Goal: Transaction & Acquisition: Purchase product/service

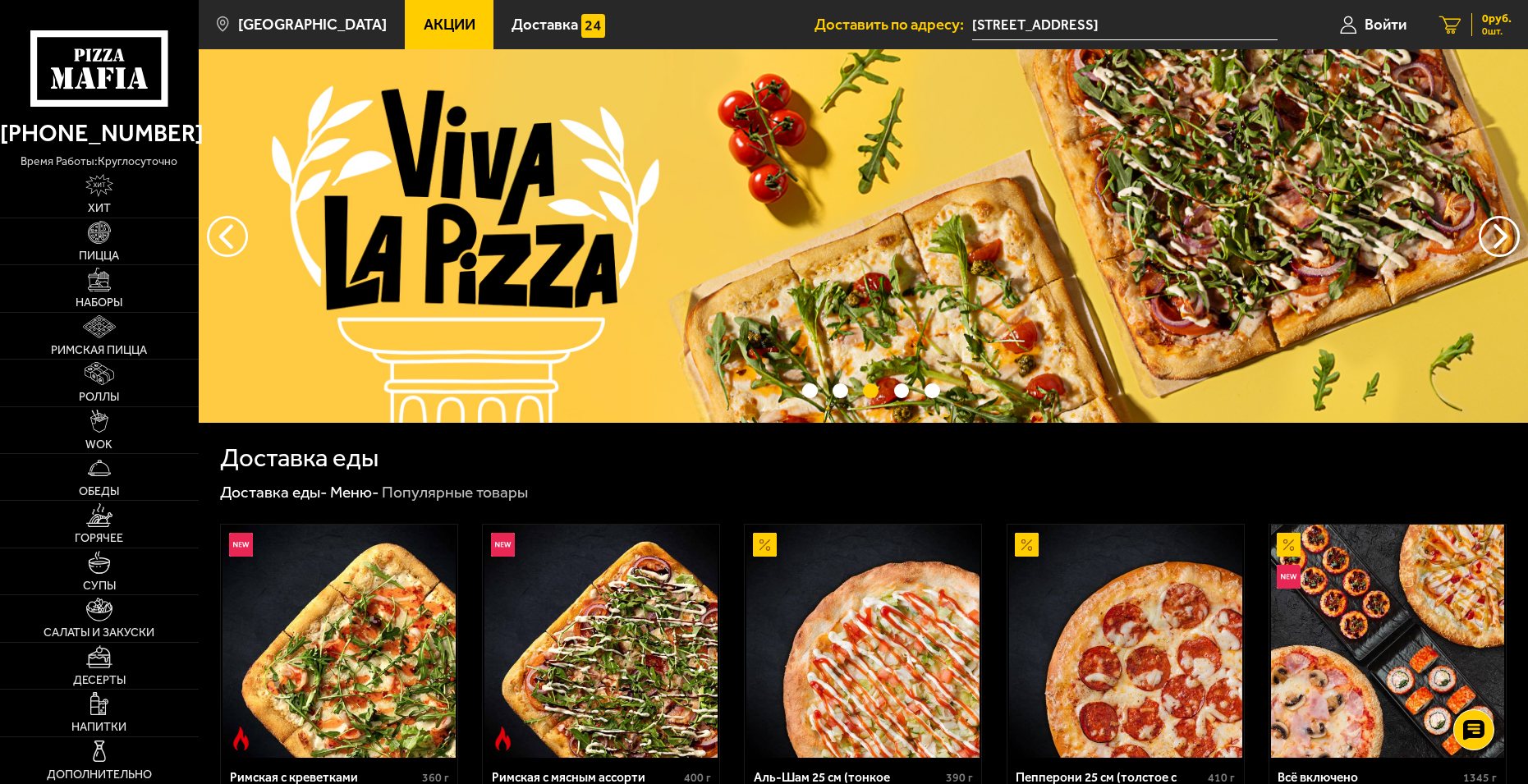
click at [1510, 30] on span "0 шт." at bounding box center [1496, 32] width 30 height 10
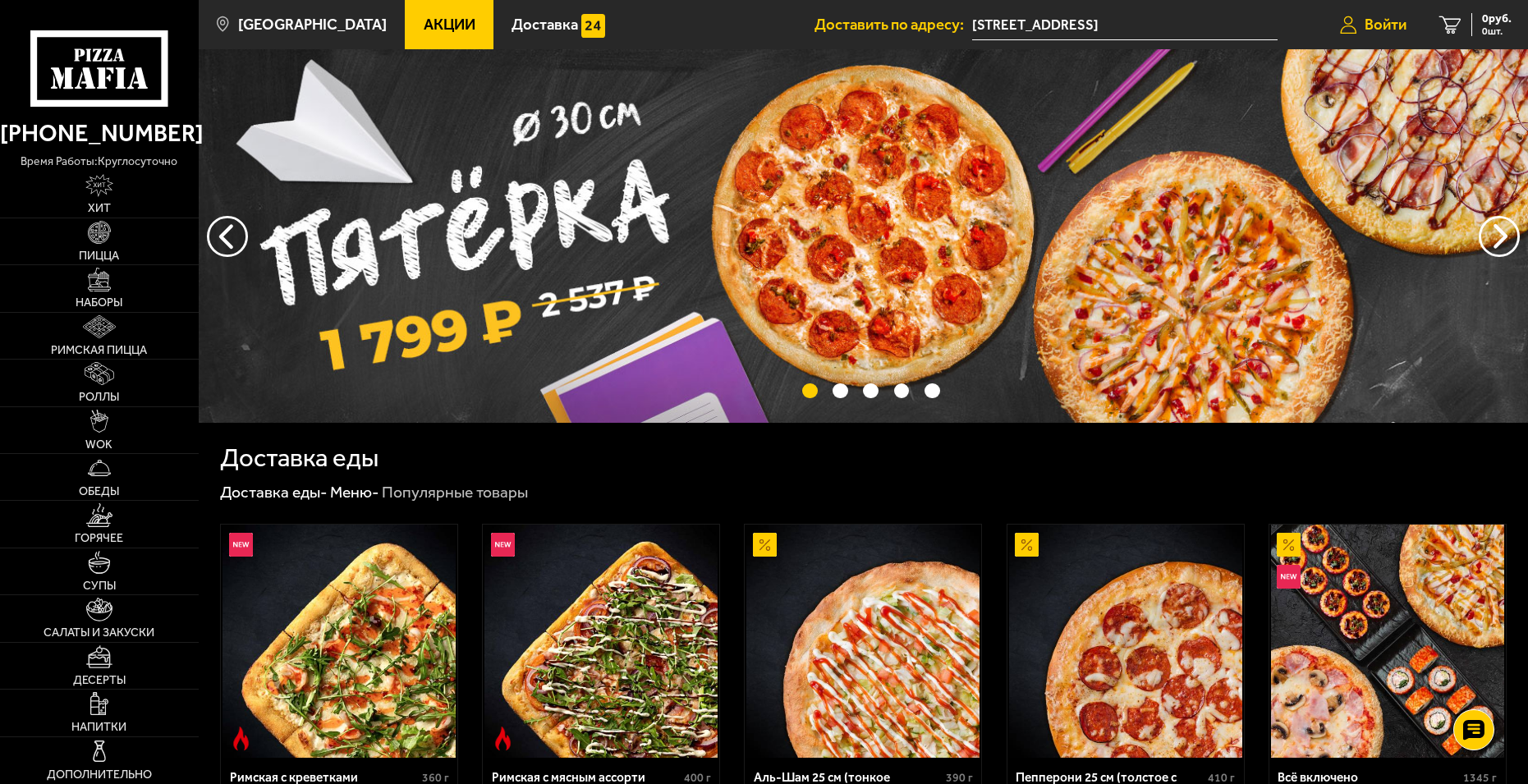
click at [1392, 28] on span "Войти" at bounding box center [1386, 25] width 42 height 15
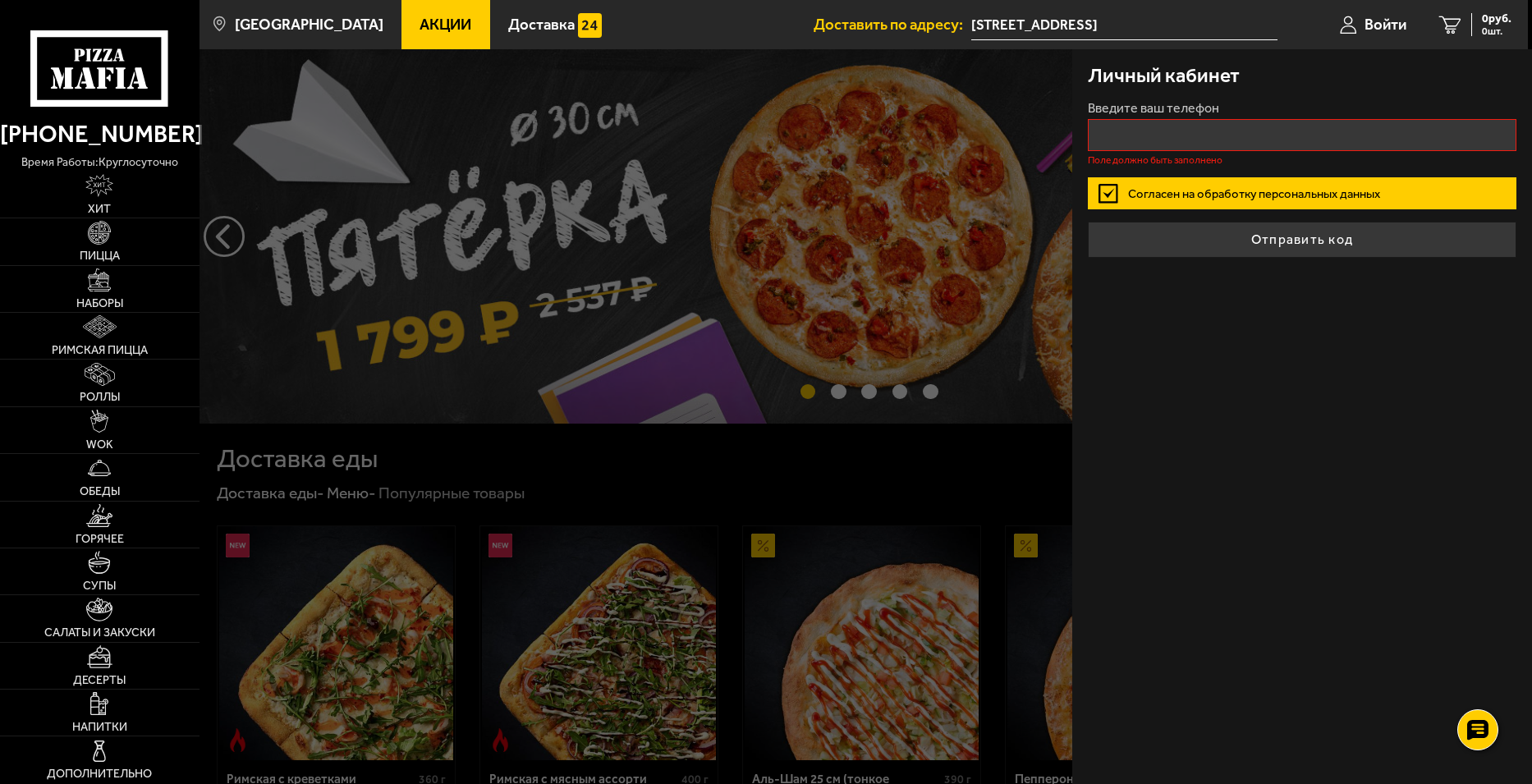
click at [1137, 170] on form "Введите ваш телефон Поле должно быть заполнено Согласен на обработку персональн…" at bounding box center [1302, 179] width 428 height 156
click at [1136, 205] on label "Согласен на обработку персональных данных" at bounding box center [1302, 193] width 428 height 32
click at [0, 0] on input "Согласен на обработку персональных данных" at bounding box center [0, 0] width 0 height 0
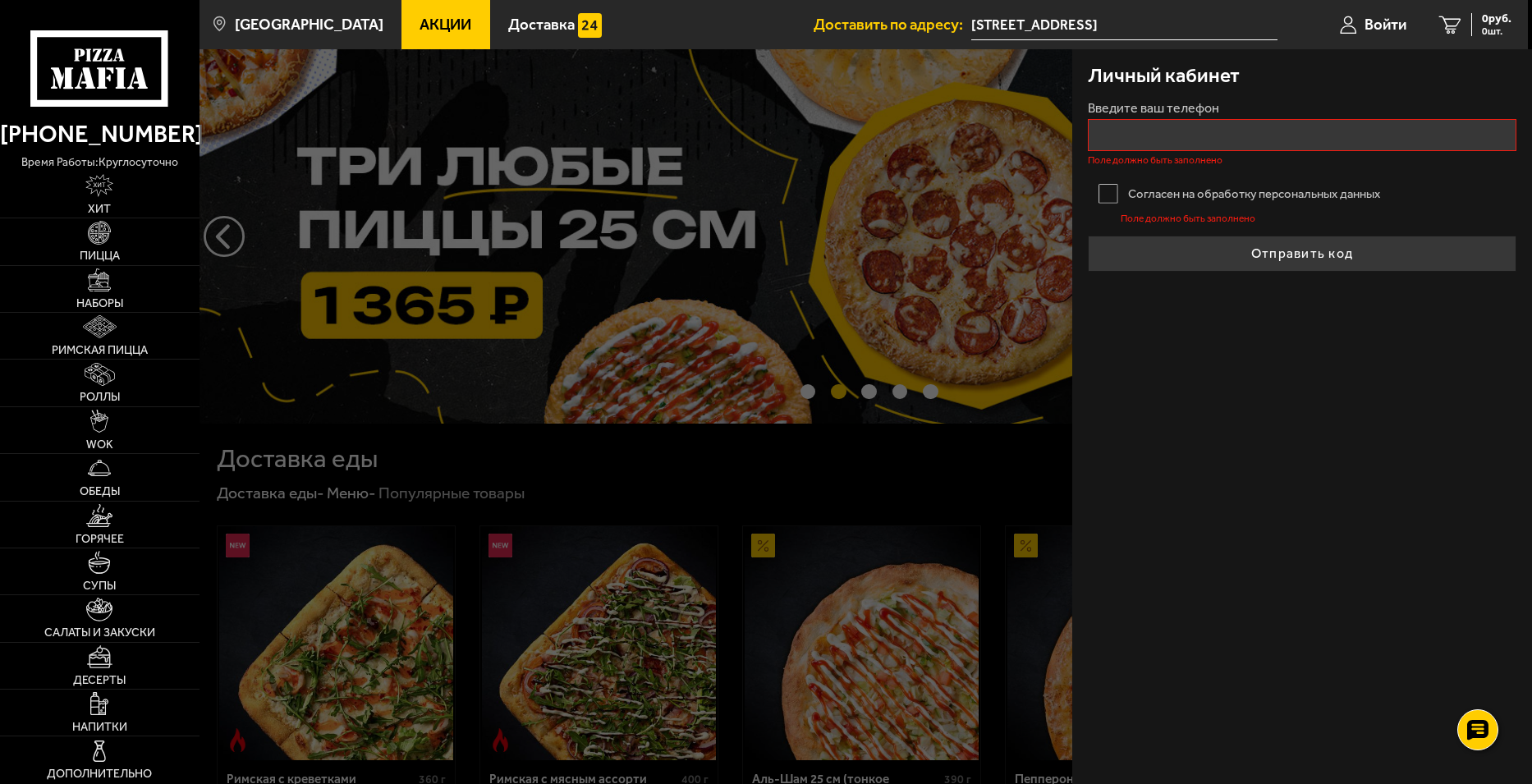
click at [1117, 193] on label "Согласен на обработку персональных данных" at bounding box center [1302, 193] width 428 height 32
click at [0, 0] on input "Согласен на обработку персональных данных" at bounding box center [0, 0] width 0 height 0
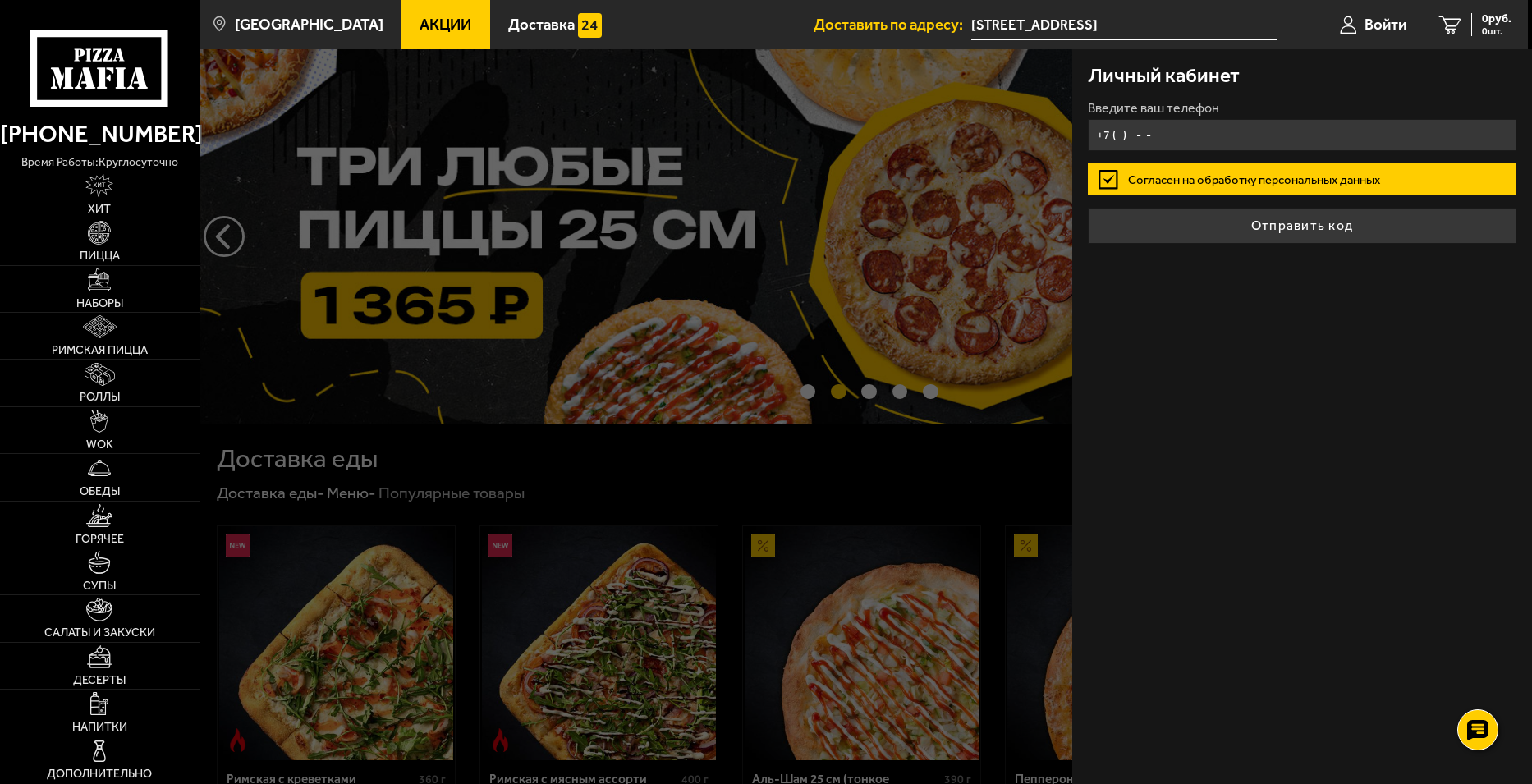
drag, startPoint x: 1153, startPoint y: 134, endPoint x: 1175, endPoint y: 130, distance: 22.4
click at [1153, 134] on input "+7 ( ) - -" at bounding box center [1302, 135] width 428 height 32
type input "[PHONE_NUMBER]"
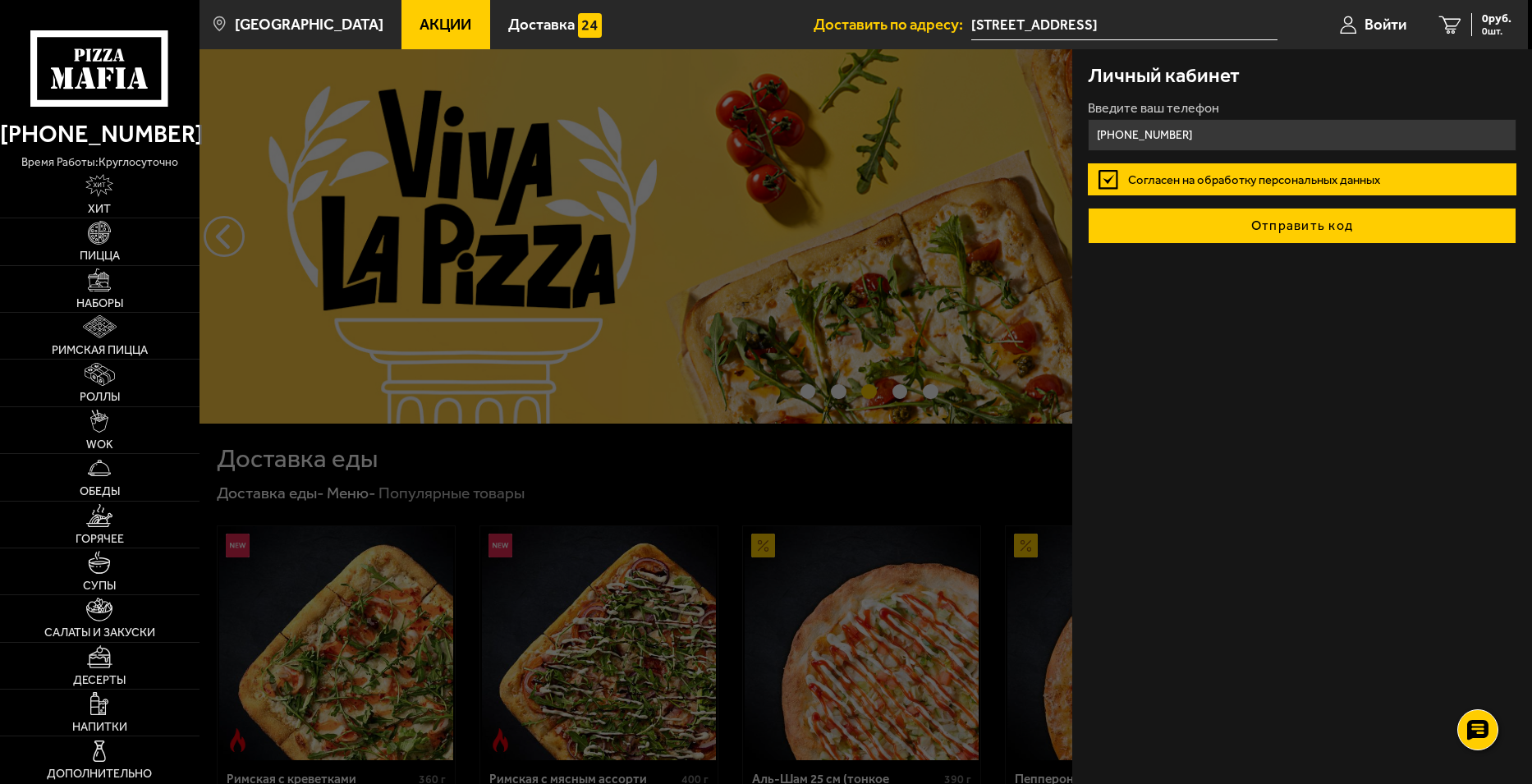
click at [1199, 222] on button "Отправить код" at bounding box center [1302, 226] width 428 height 36
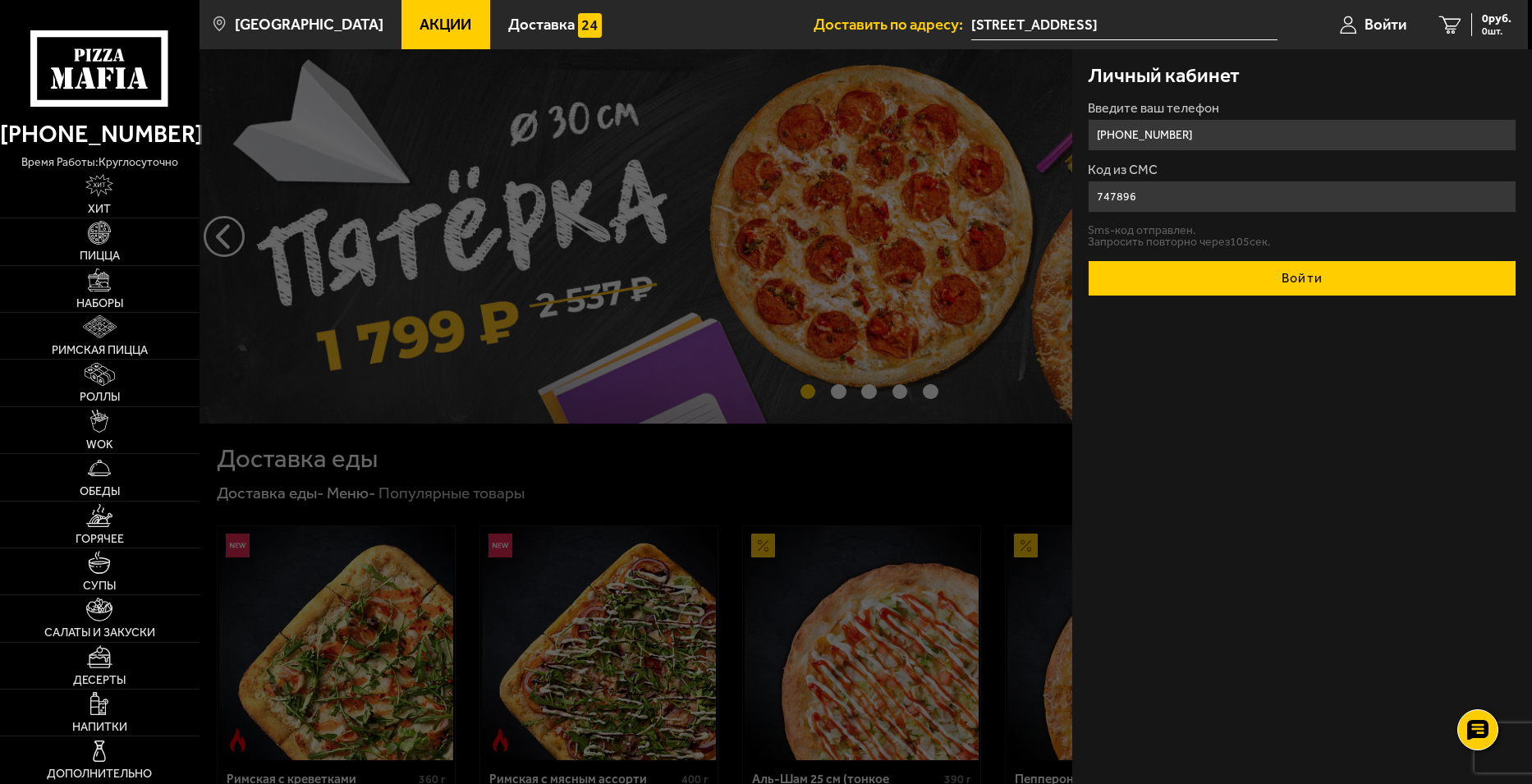
type input "747896"
click at [1088, 260] on button "Войти" at bounding box center [1302, 278] width 428 height 36
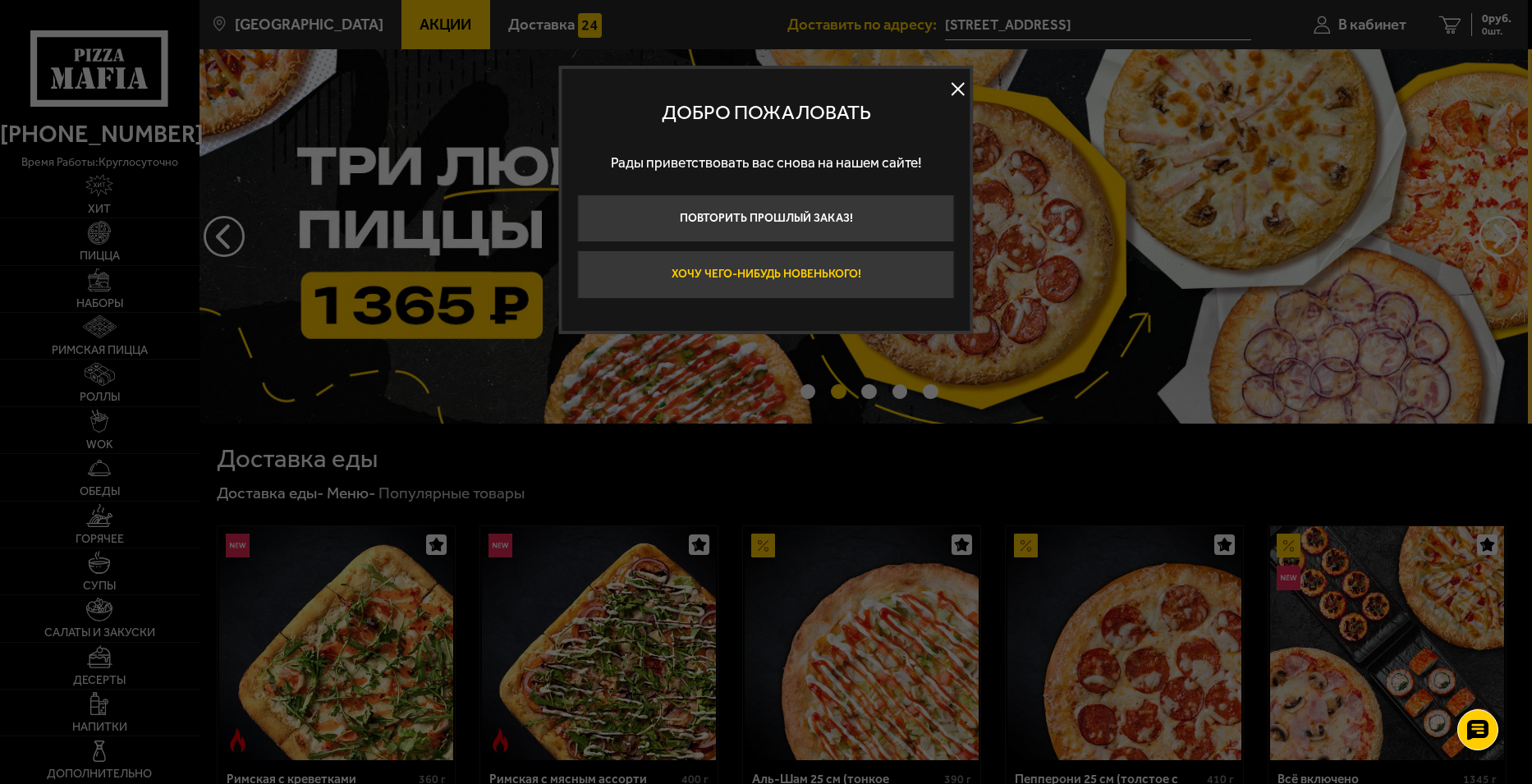
click at [870, 279] on button "Хочу чего-нибудь новенького!" at bounding box center [766, 274] width 377 height 48
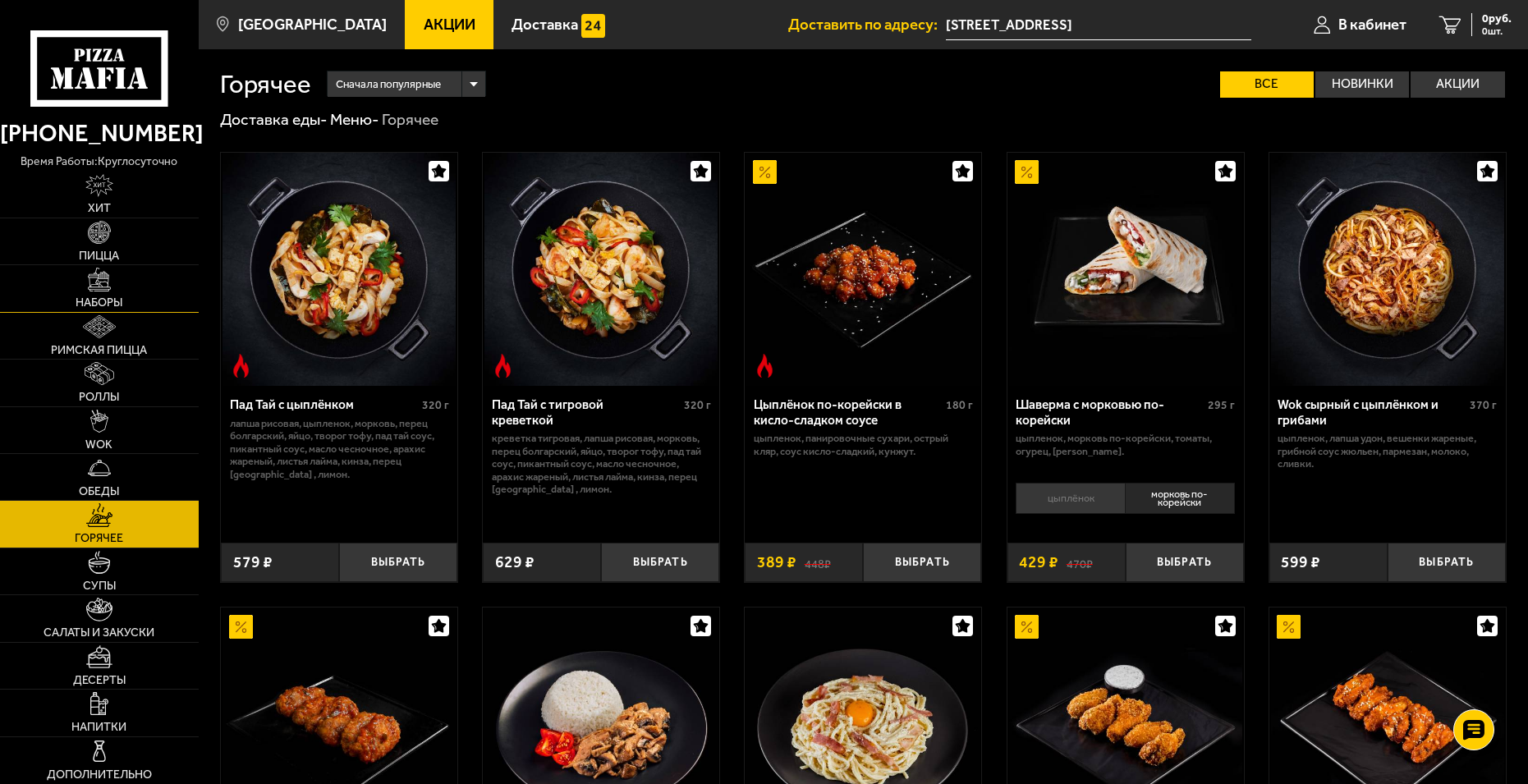
click at [104, 287] on img at bounding box center [99, 279] width 23 height 23
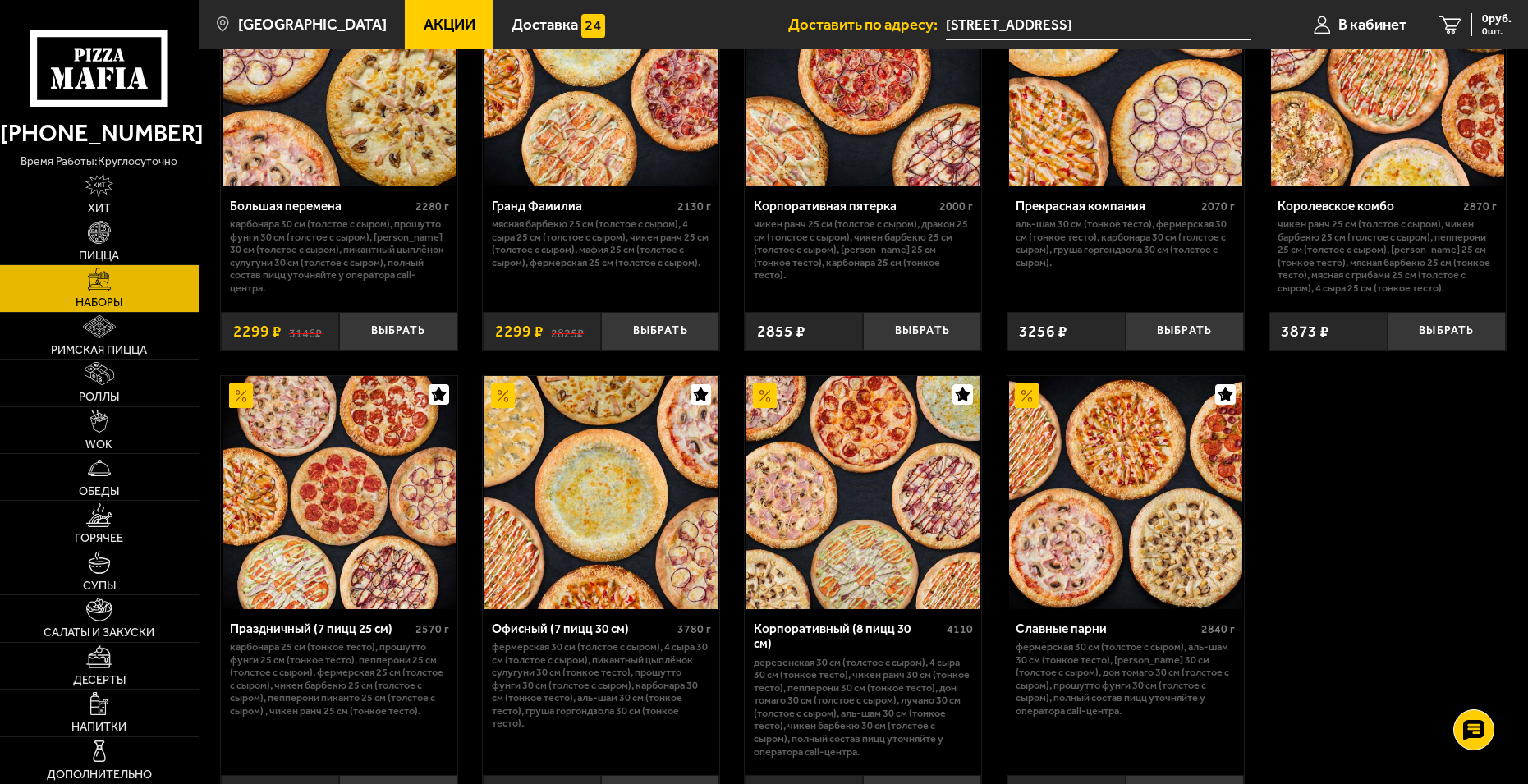
scroll to position [2216, 0]
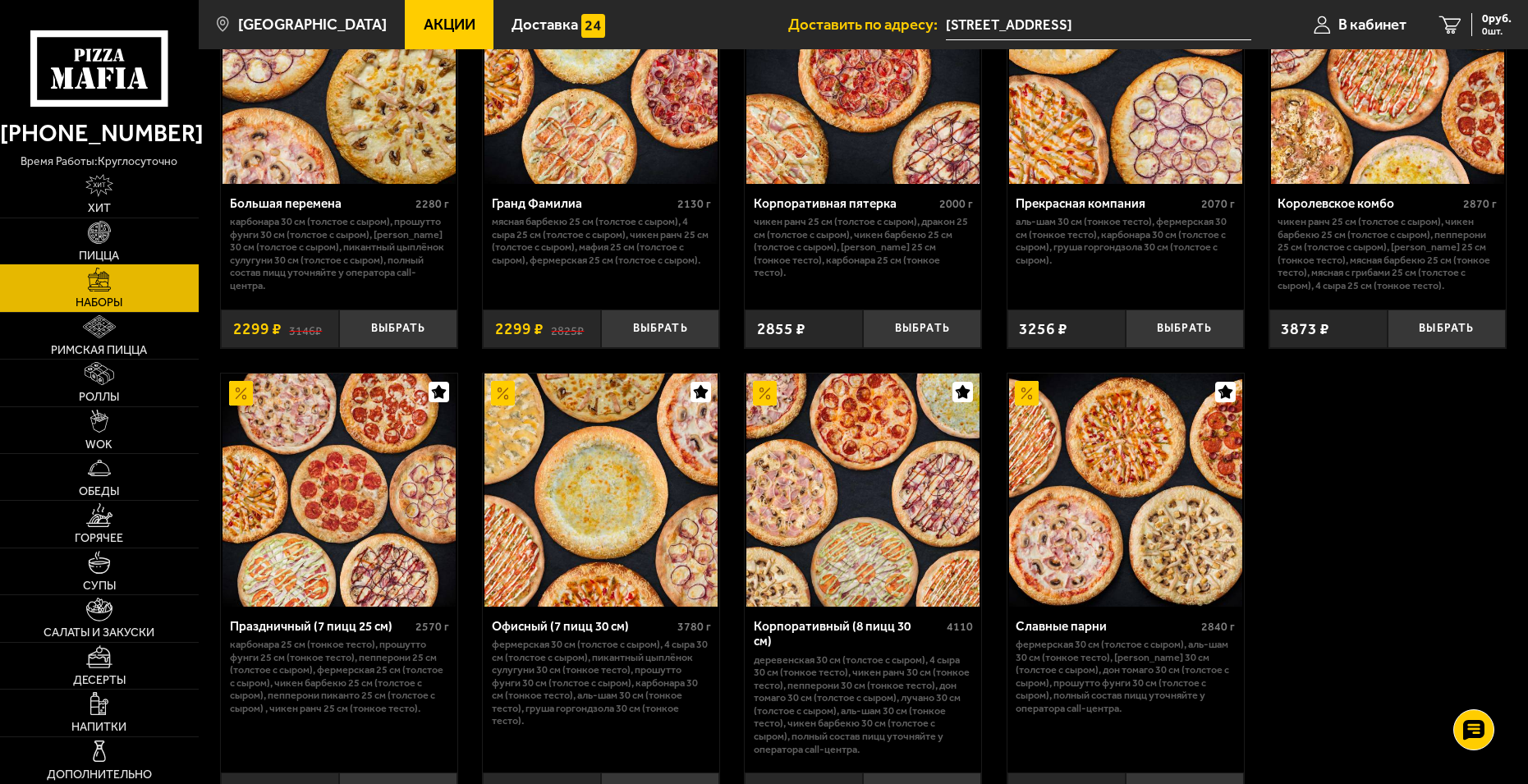
click at [100, 245] on link "Пицца" at bounding box center [99, 241] width 199 height 46
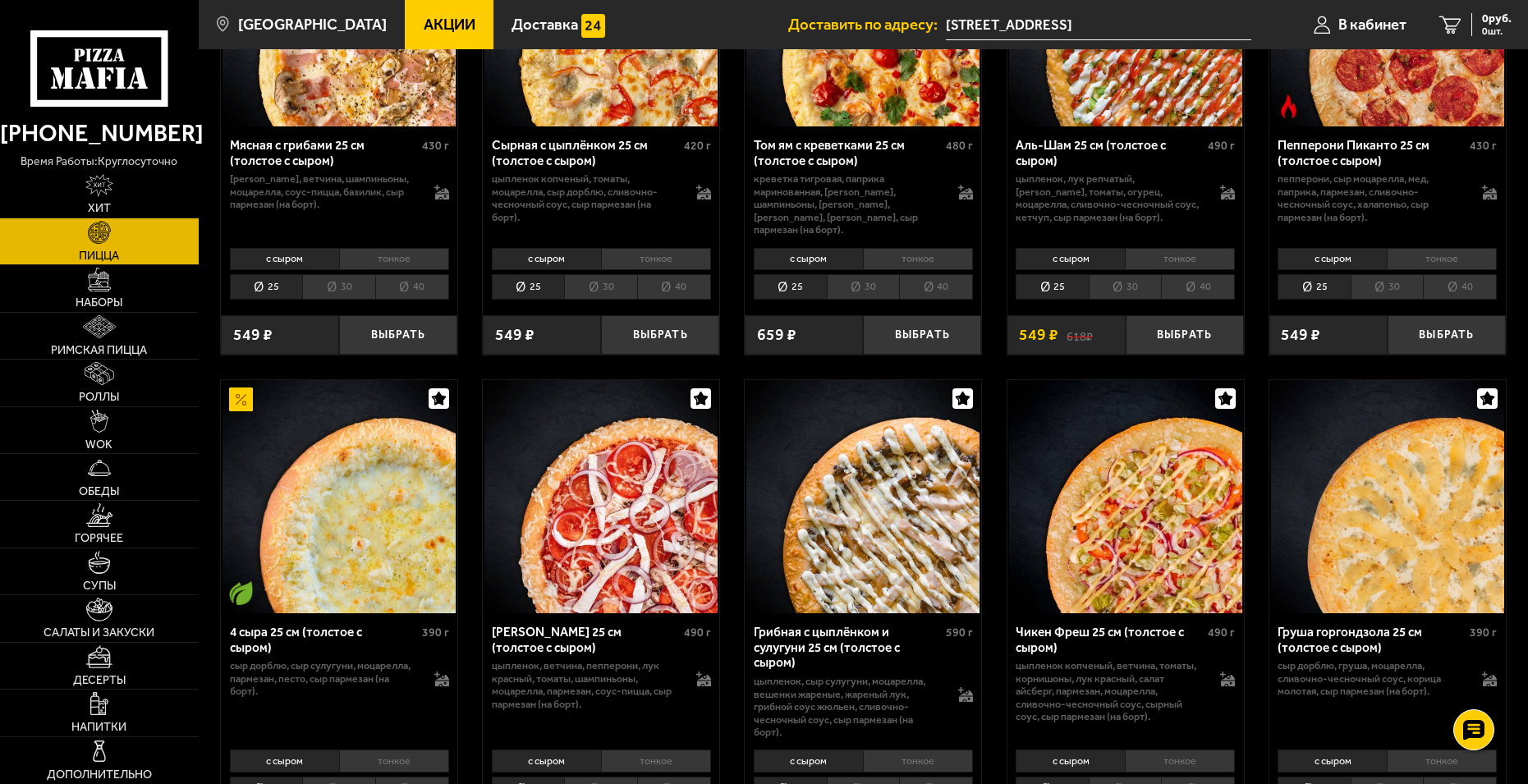
scroll to position [739, 0]
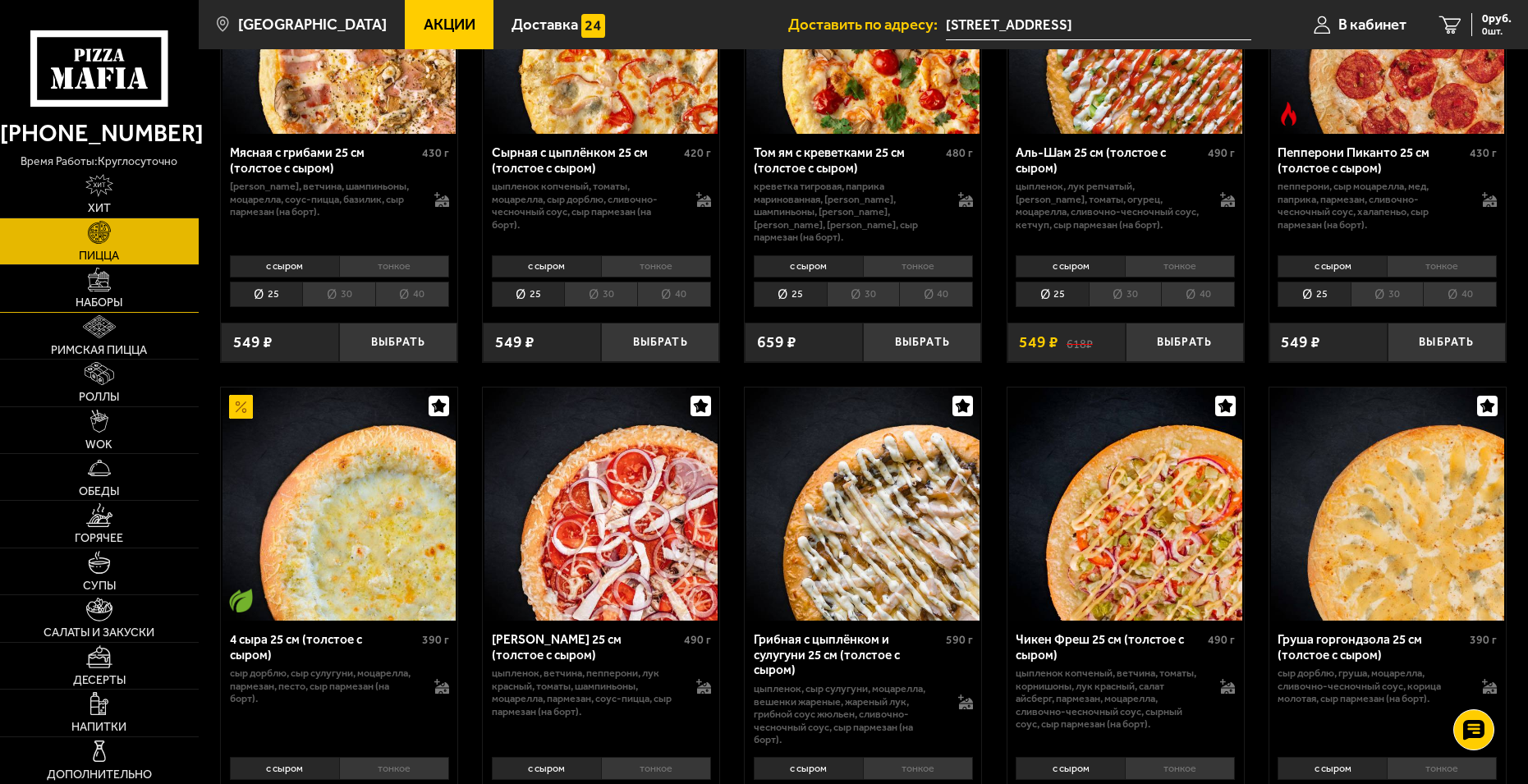
click at [111, 304] on span "Наборы" at bounding box center [99, 303] width 47 height 11
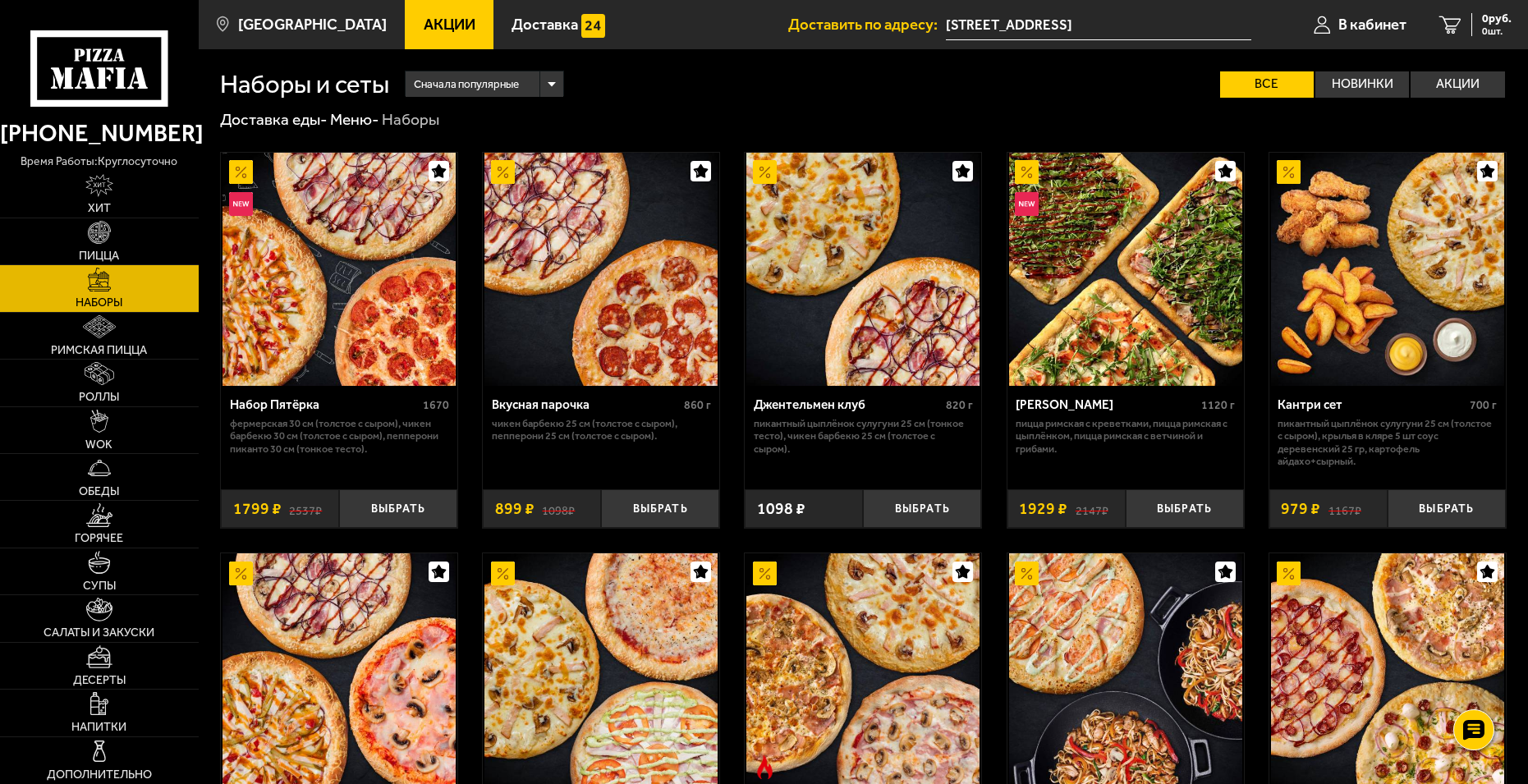
click at [414, 33] on link "Акции" at bounding box center [449, 25] width 89 height 49
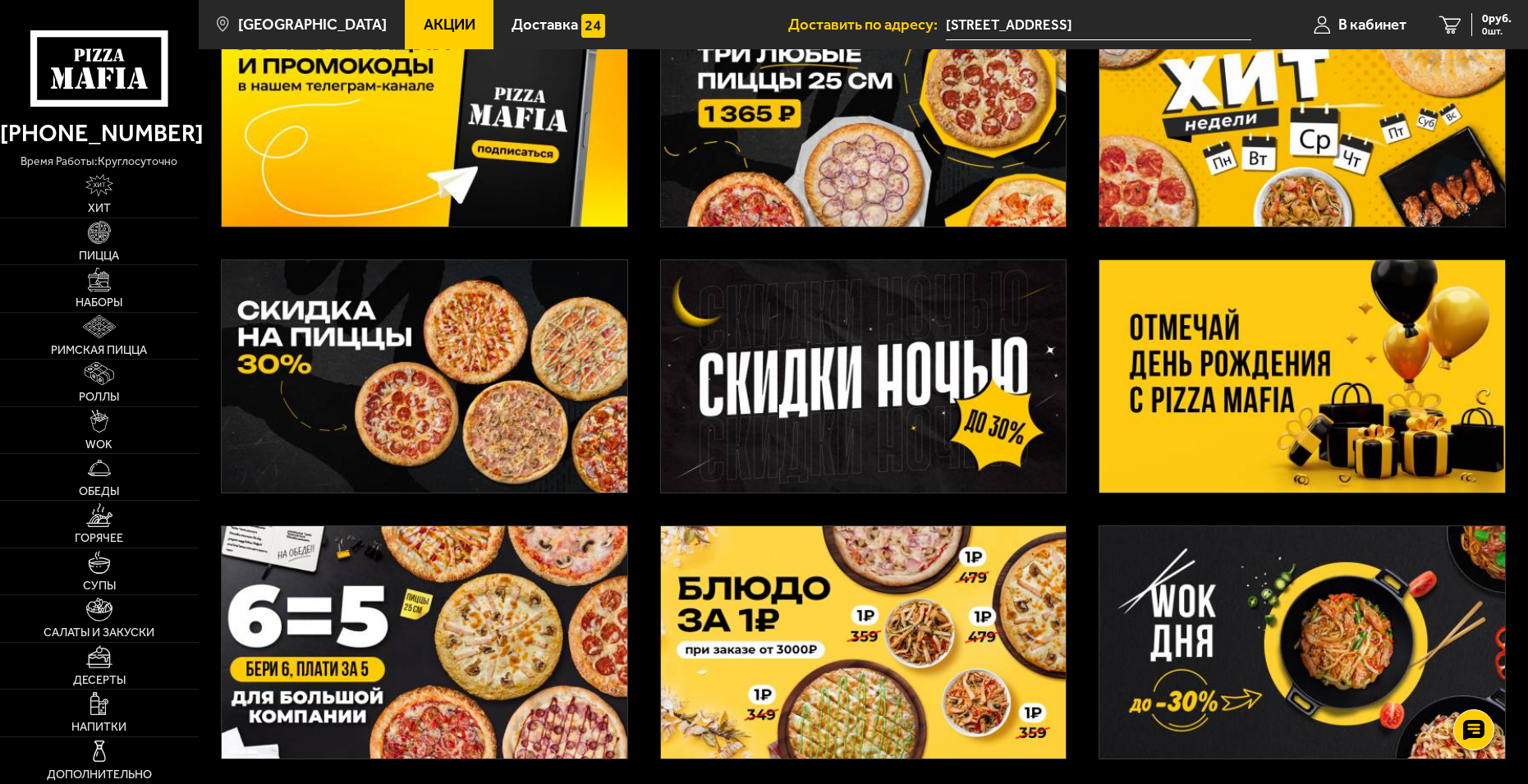
scroll to position [164, 0]
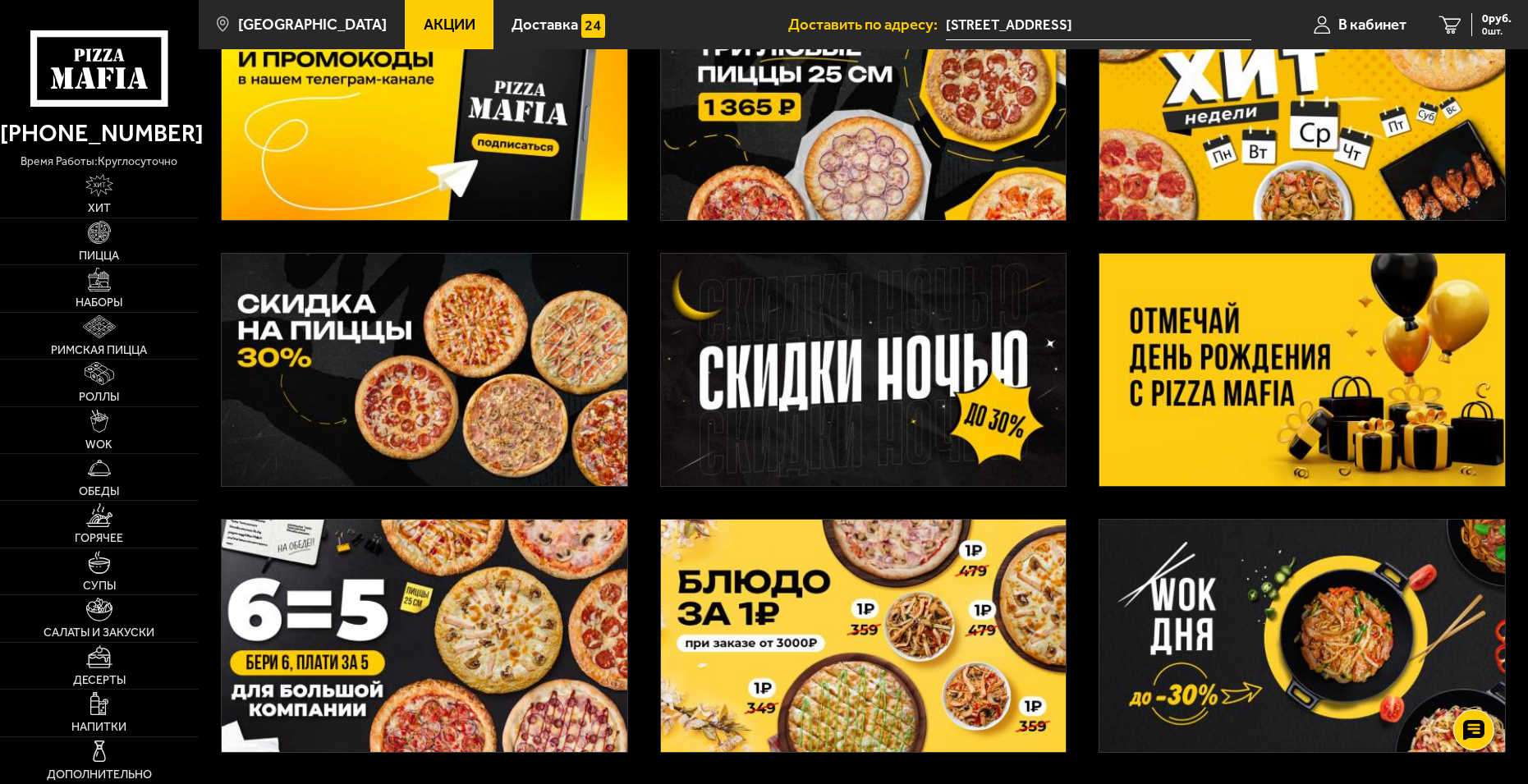
click at [798, 146] on img at bounding box center [864, 104] width 406 height 233
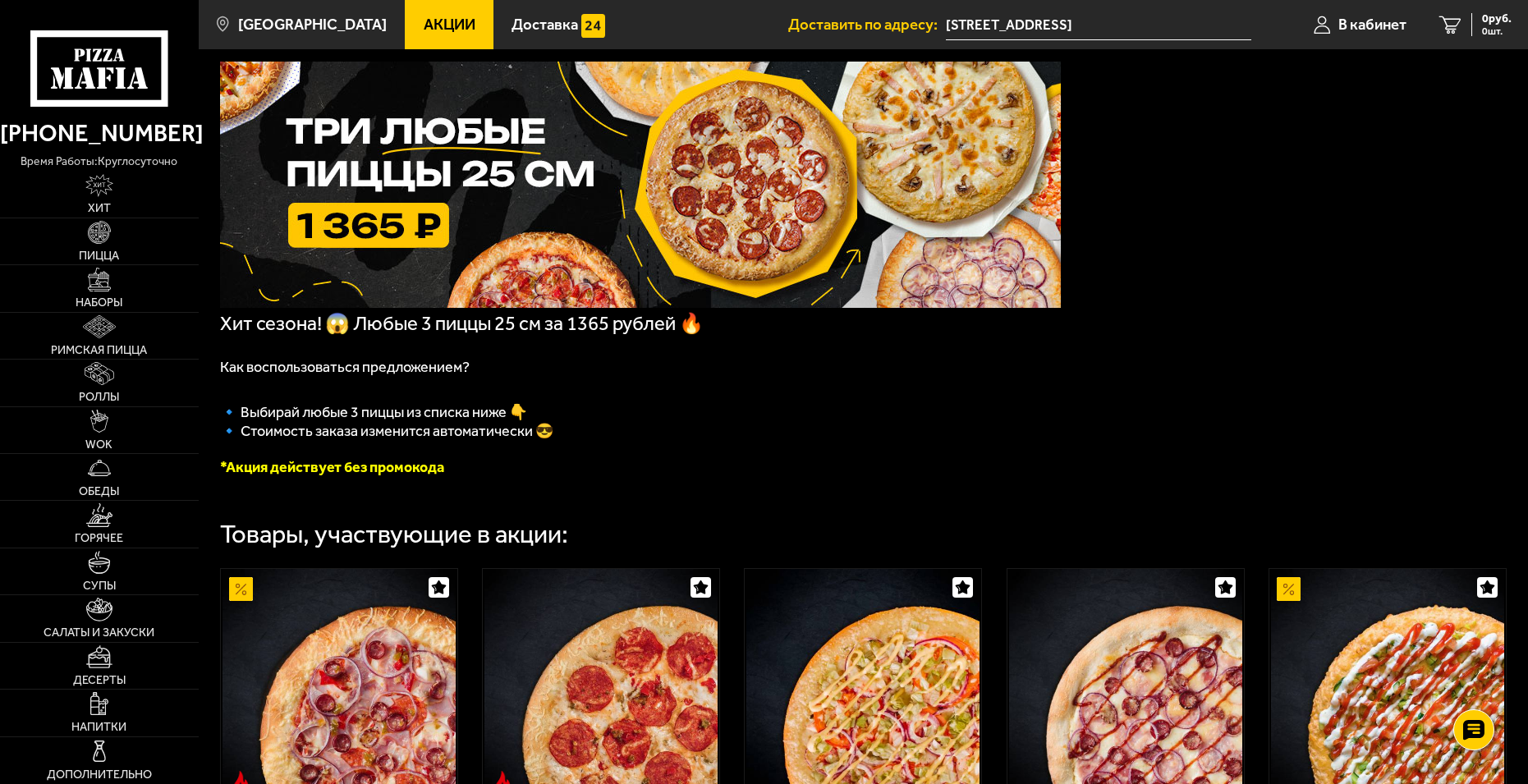
scroll to position [82, 0]
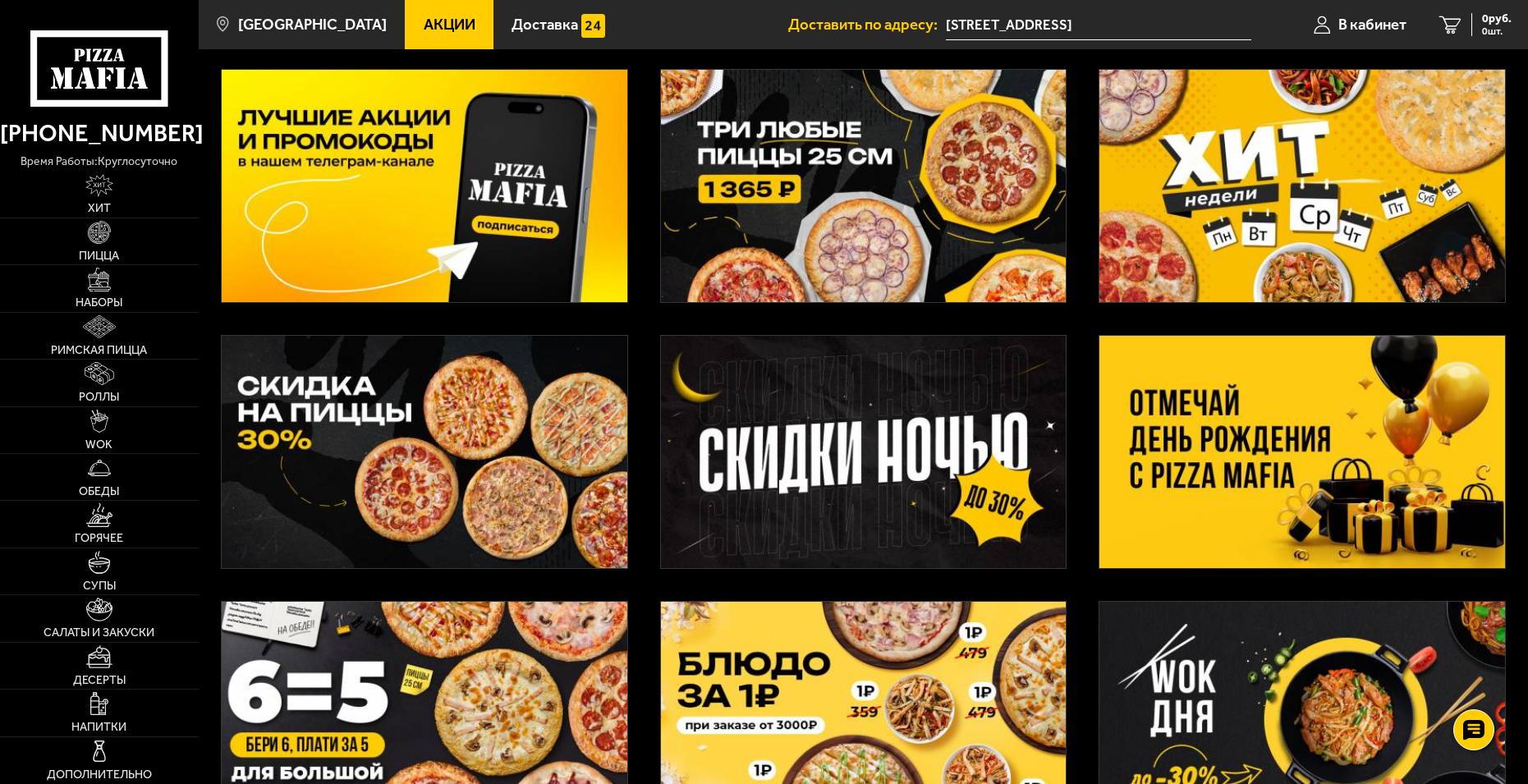
scroll to position [164, 0]
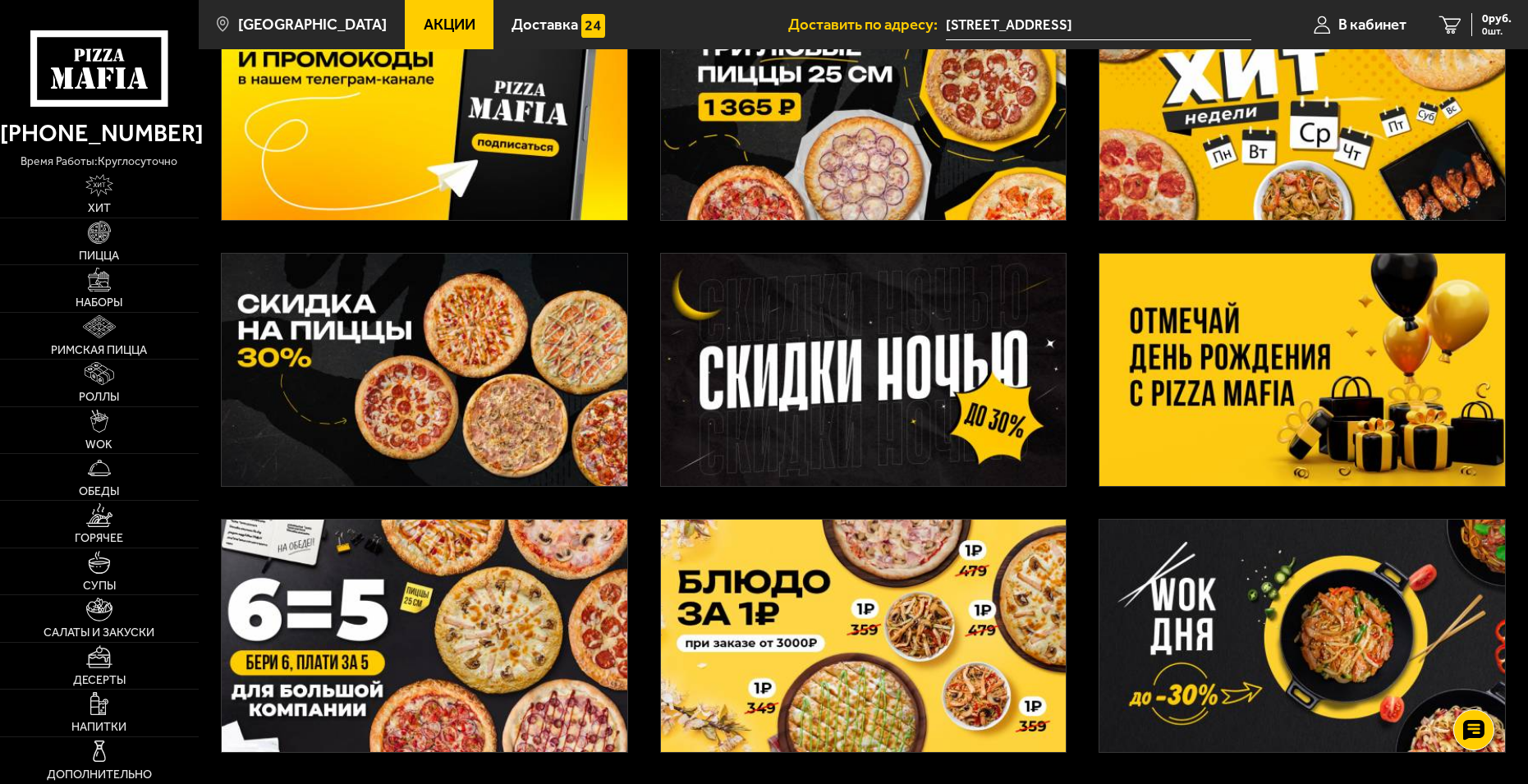
click at [424, 18] on span "Акции" at bounding box center [449, 25] width 52 height 15
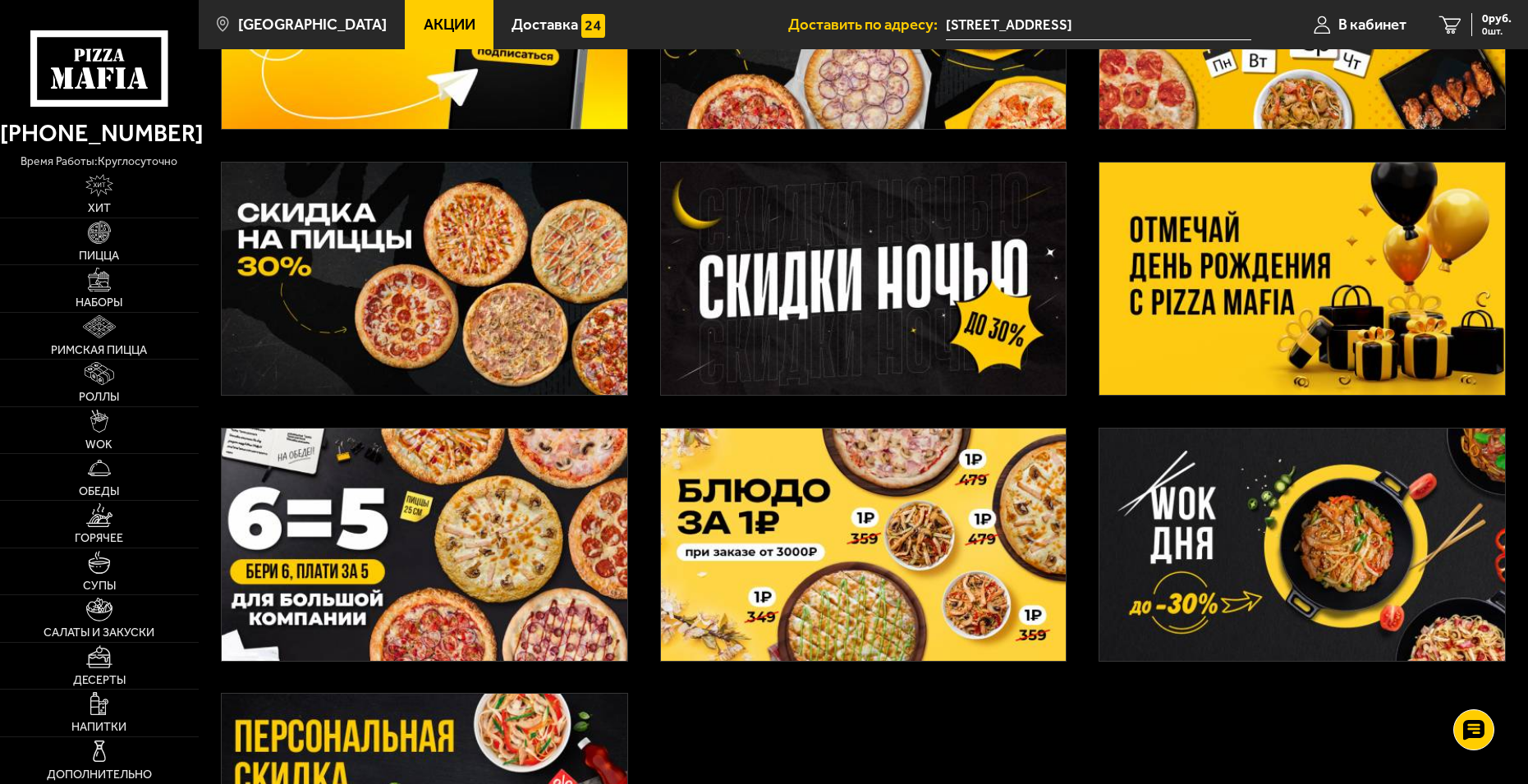
scroll to position [226, 0]
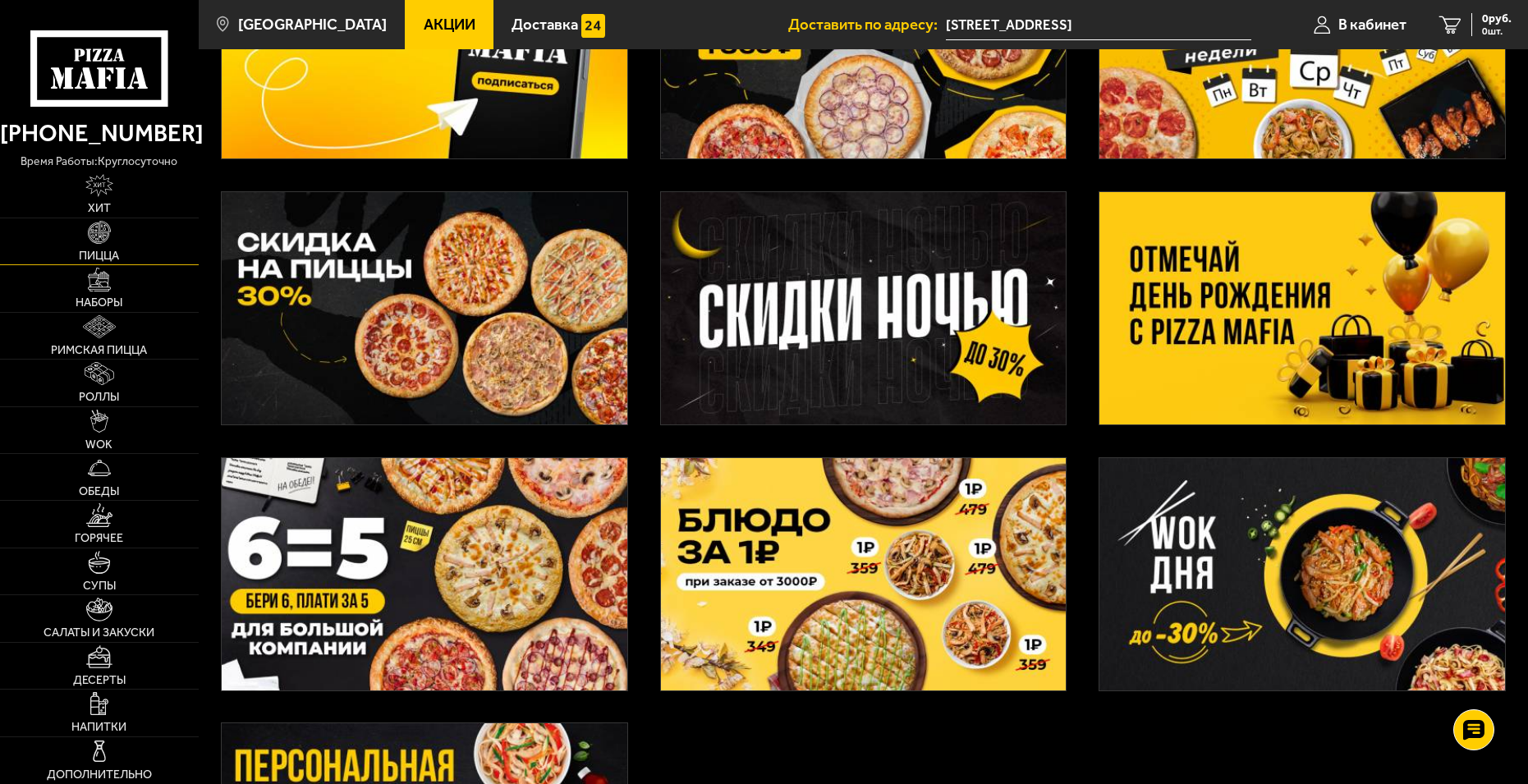
click at [139, 251] on link "Пицца" at bounding box center [99, 241] width 199 height 46
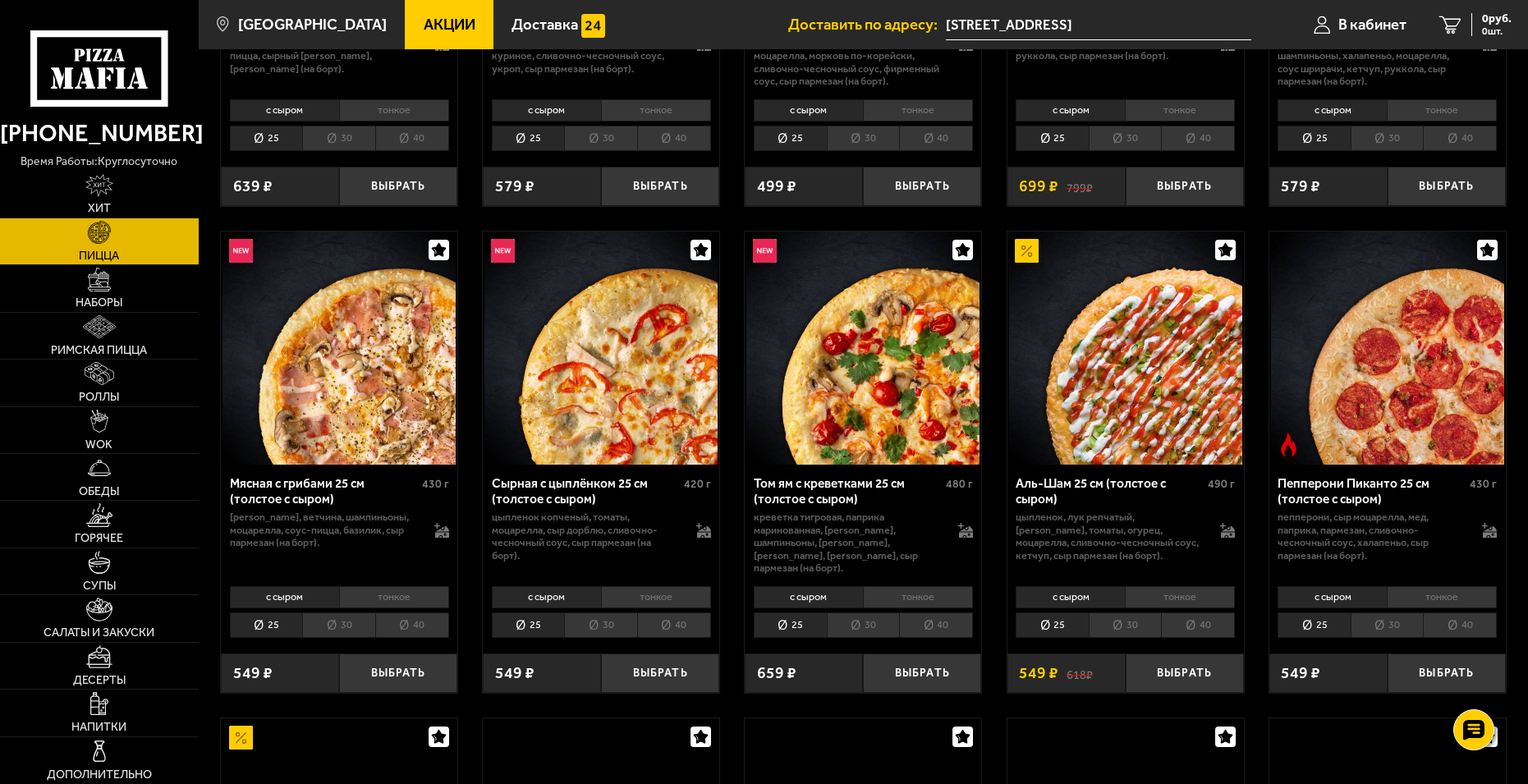
scroll to position [411, 0]
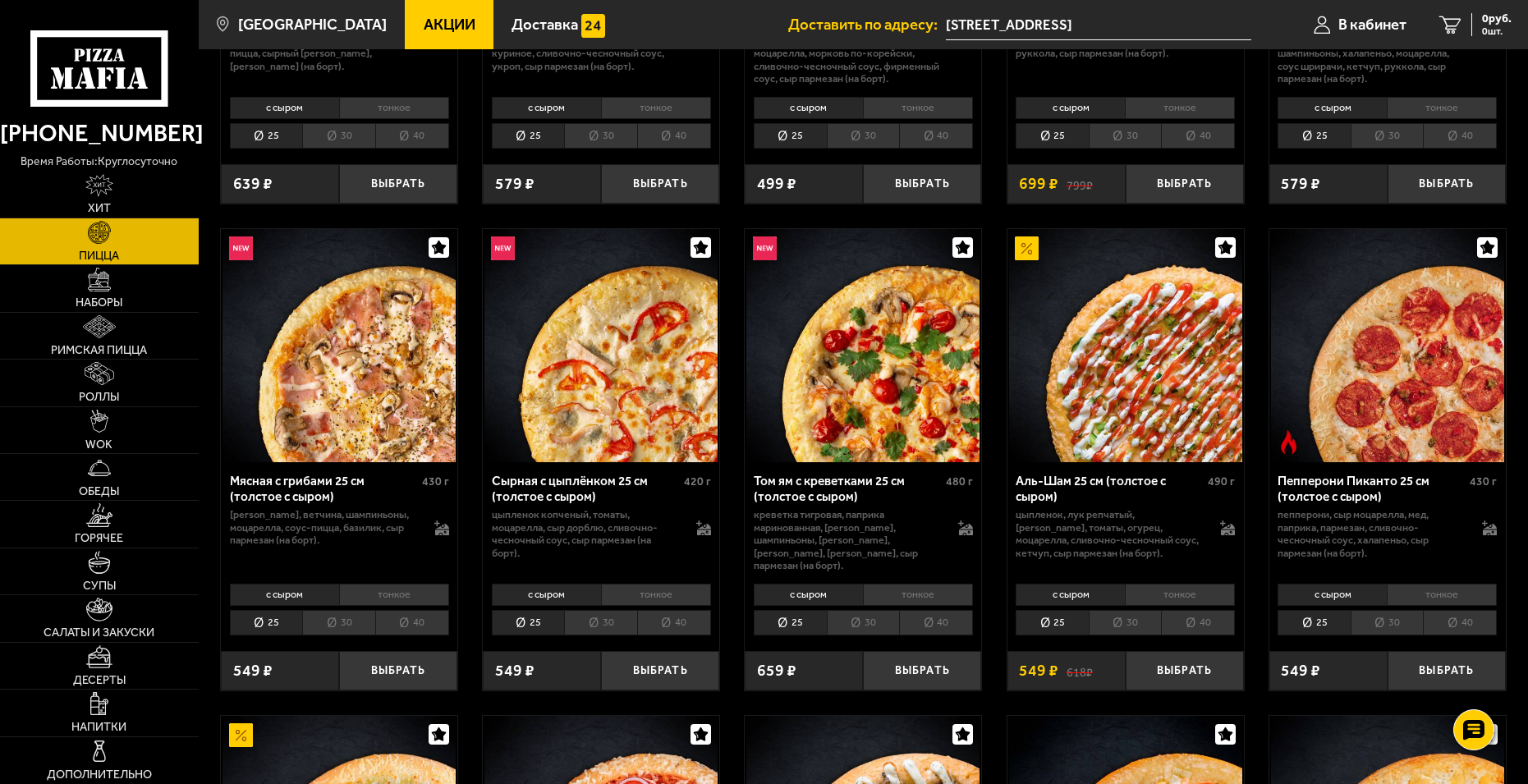
click at [1146, 610] on li "30" at bounding box center [1126, 623] width 73 height 26
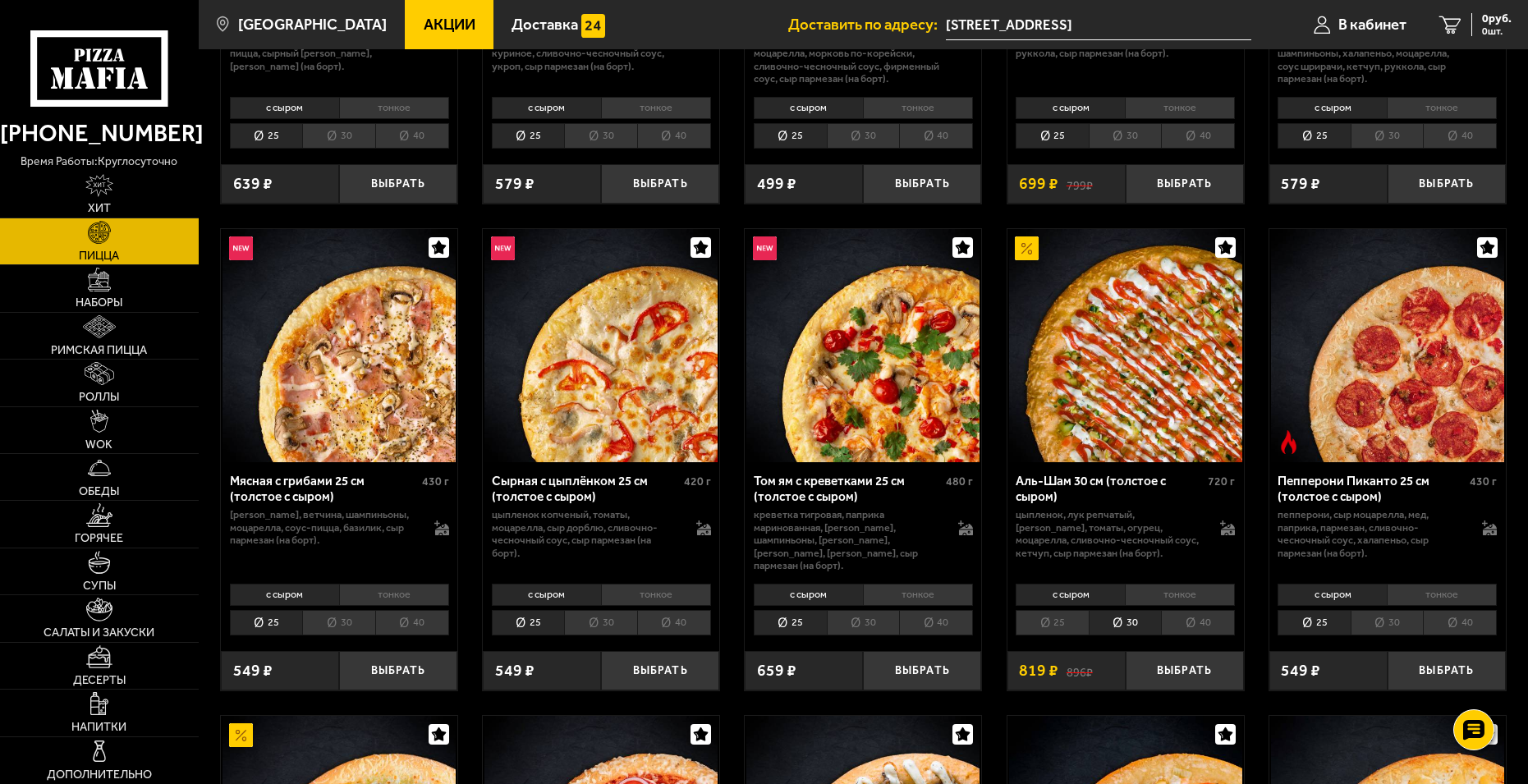
click at [1050, 615] on li "25" at bounding box center [1052, 623] width 73 height 26
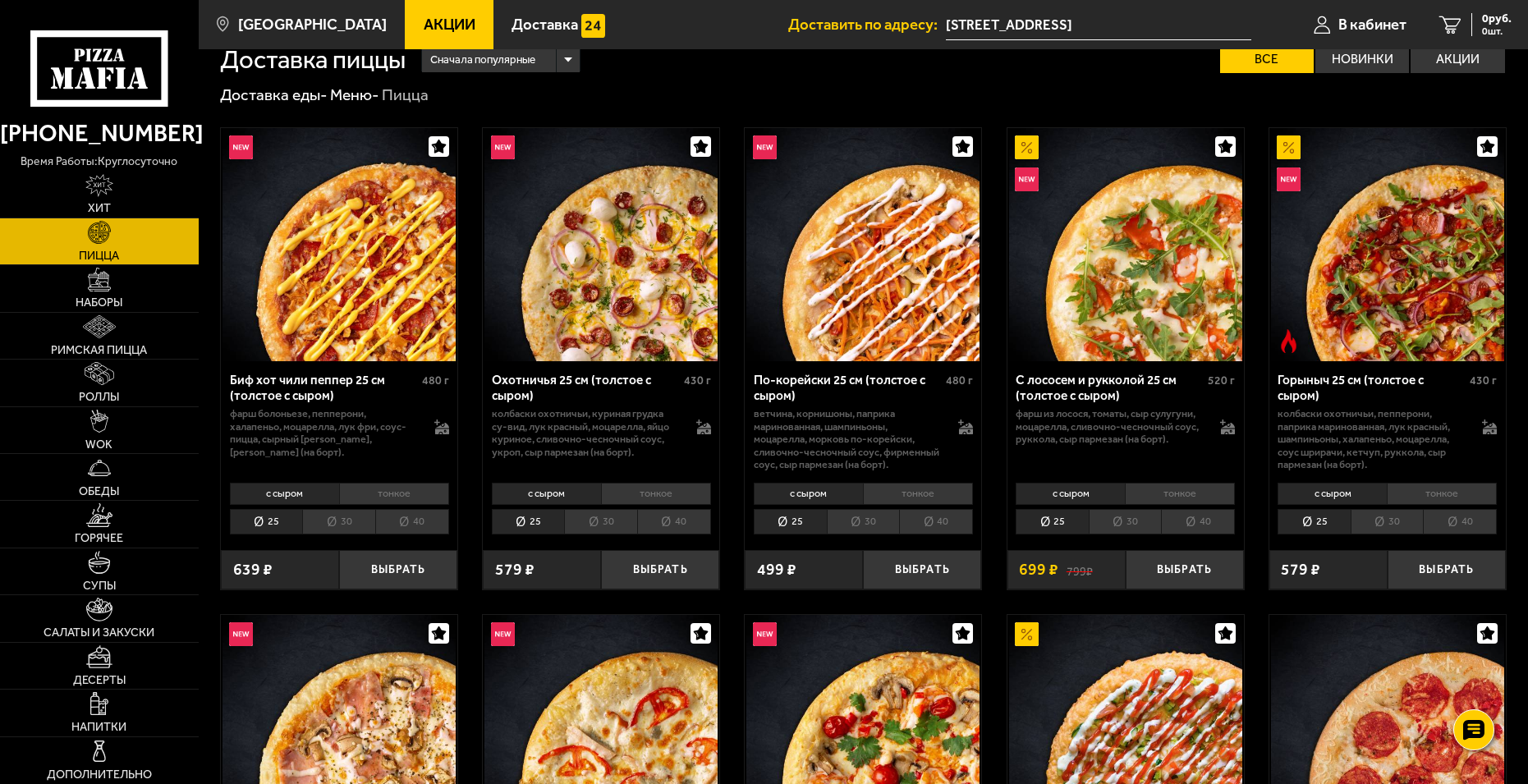
scroll to position [0, 0]
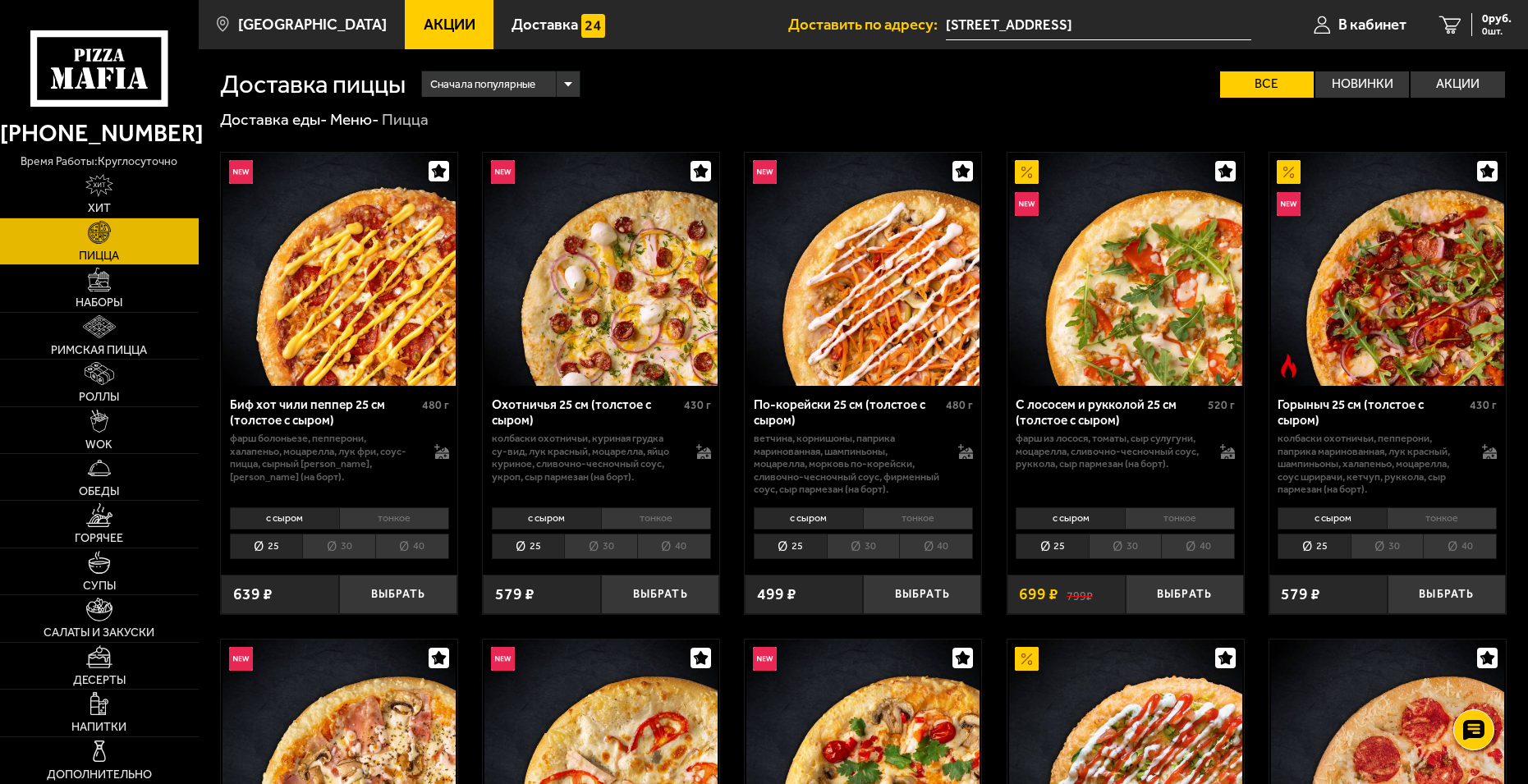
click at [1072, 512] on li "с сыром" at bounding box center [1070, 518] width 109 height 23
click at [1181, 520] on li "тонкое" at bounding box center [1179, 518] width 110 height 23
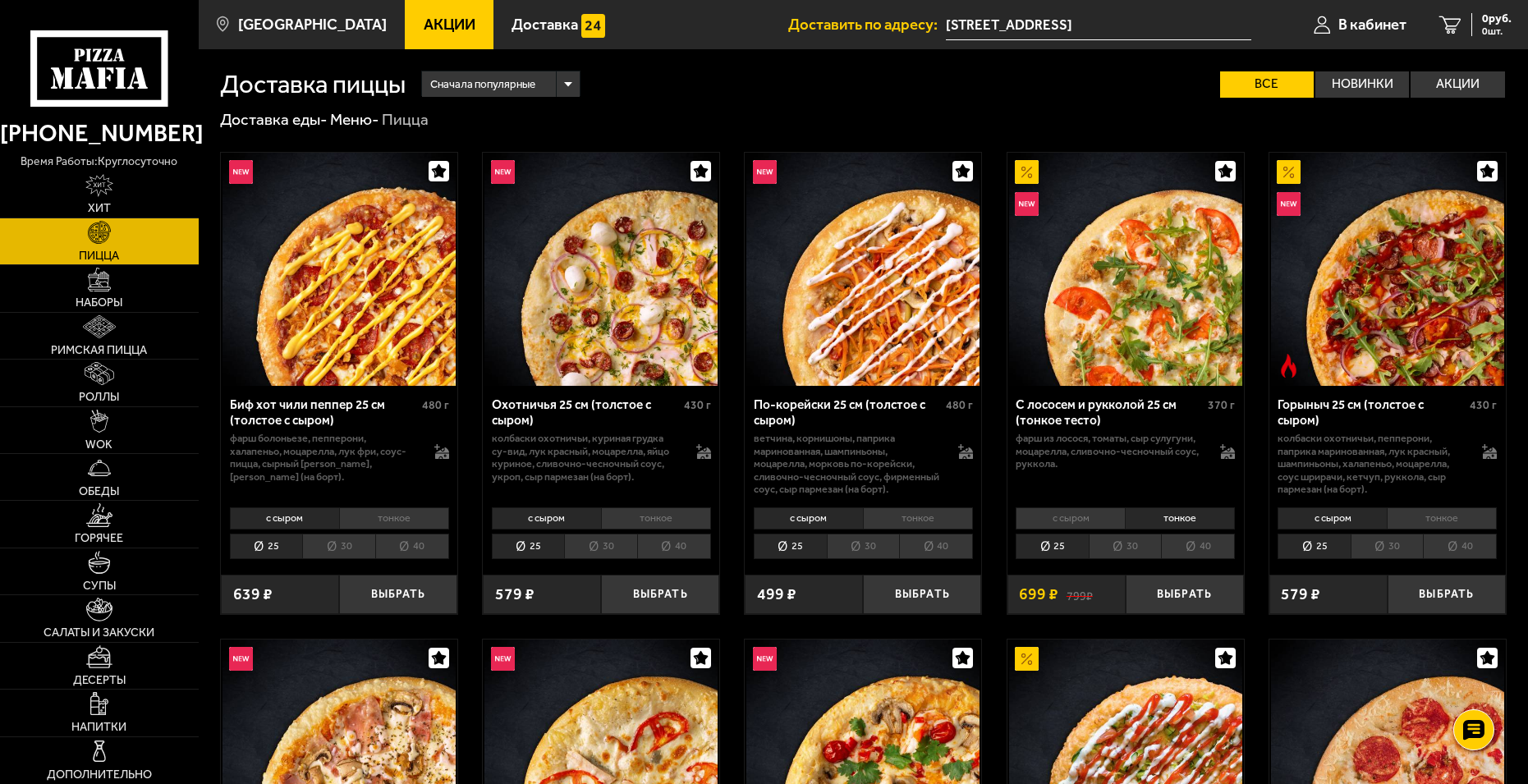
click at [1094, 519] on li "с сыром" at bounding box center [1070, 518] width 109 height 23
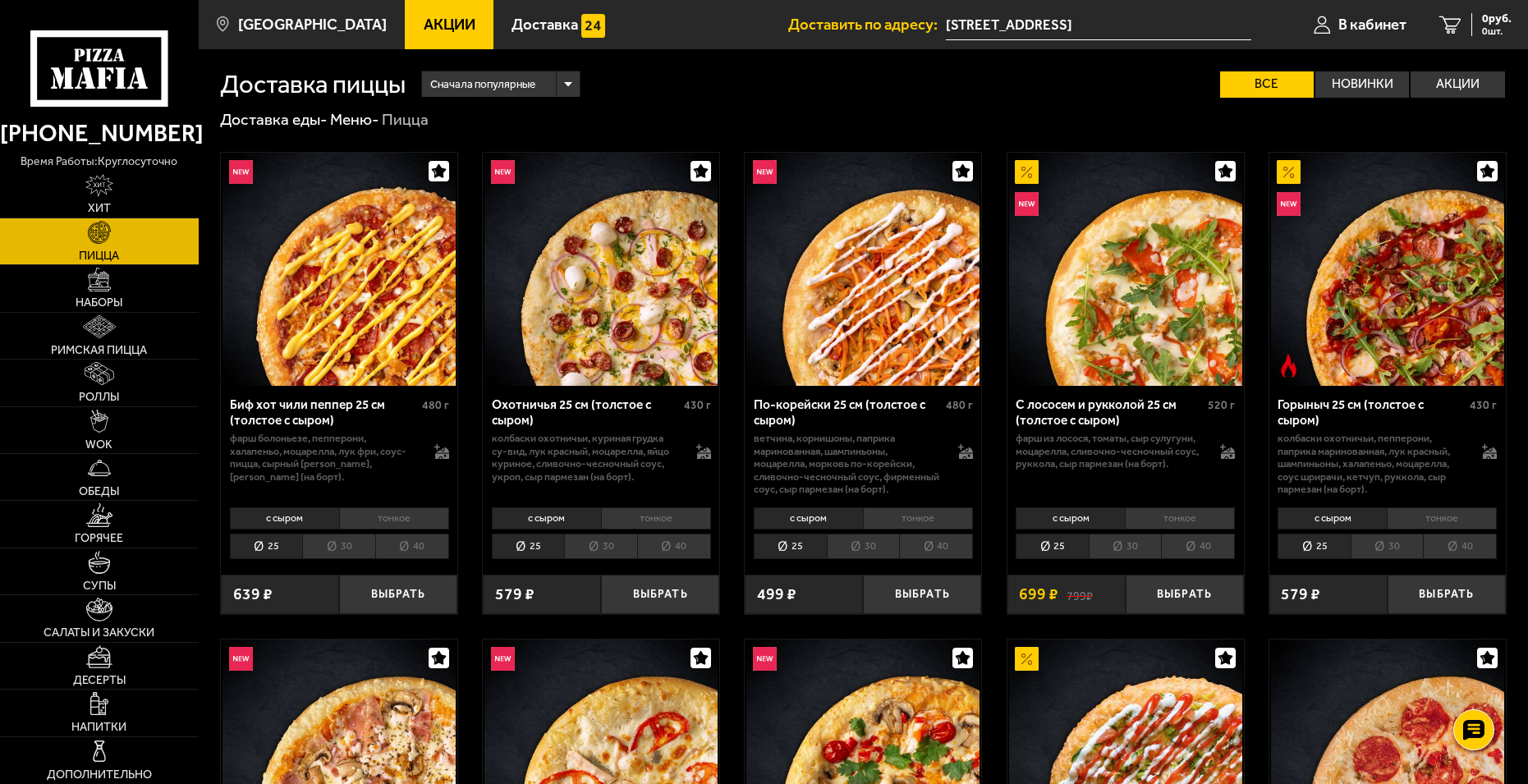
click at [891, 508] on li "тонкое" at bounding box center [917, 518] width 110 height 23
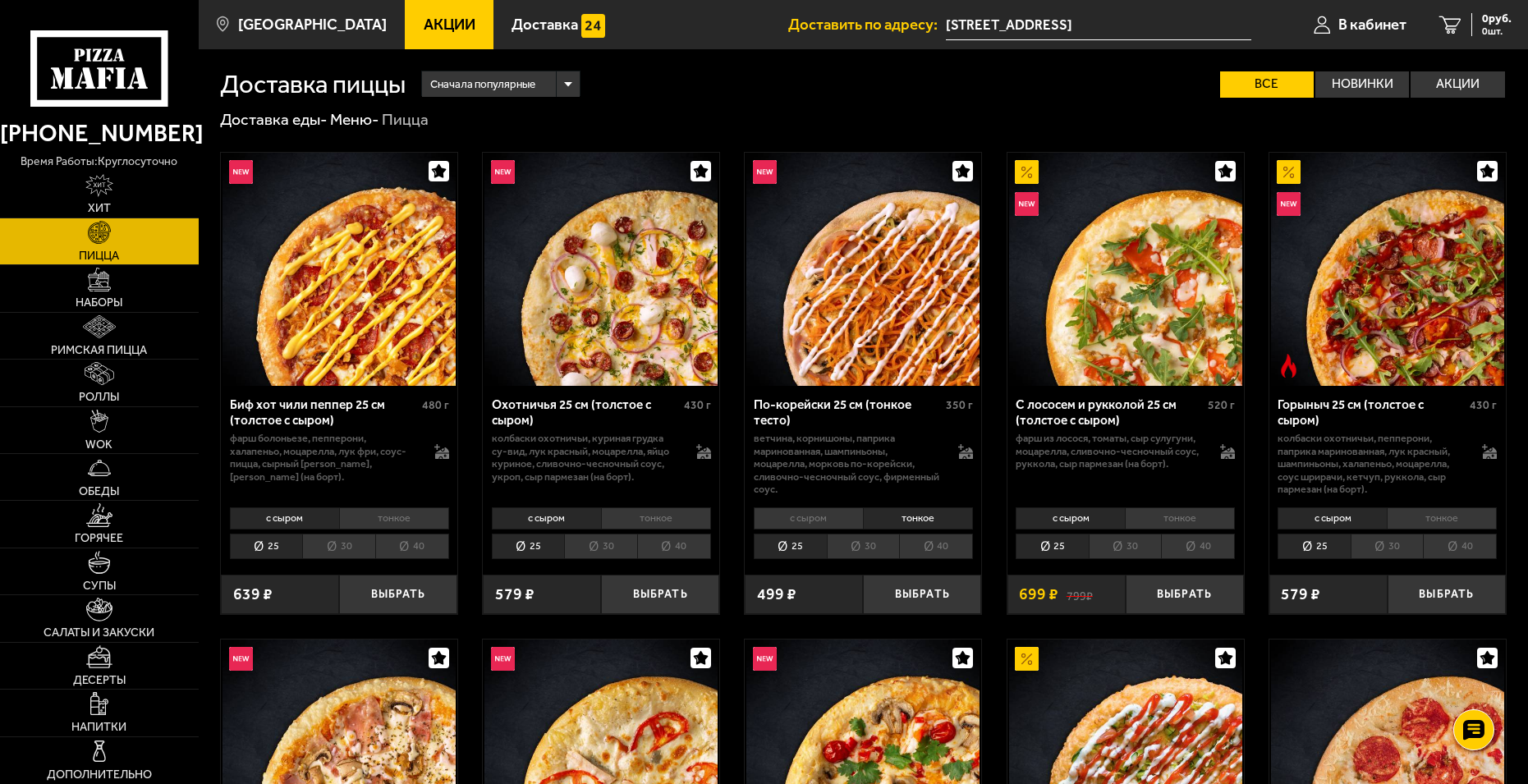
click at [808, 519] on li "с сыром" at bounding box center [808, 518] width 109 height 23
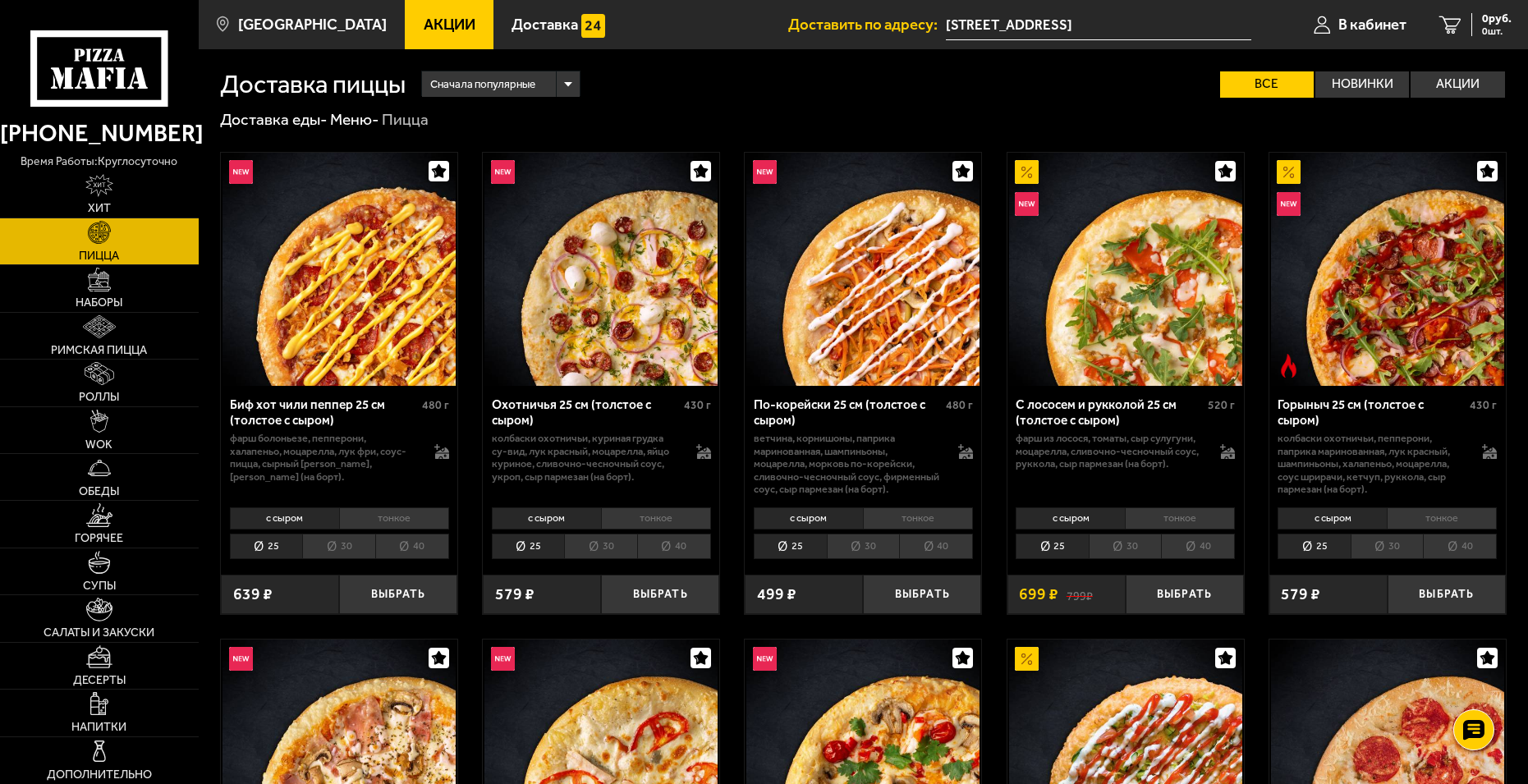
click at [892, 513] on li "тонкое" at bounding box center [917, 518] width 110 height 23
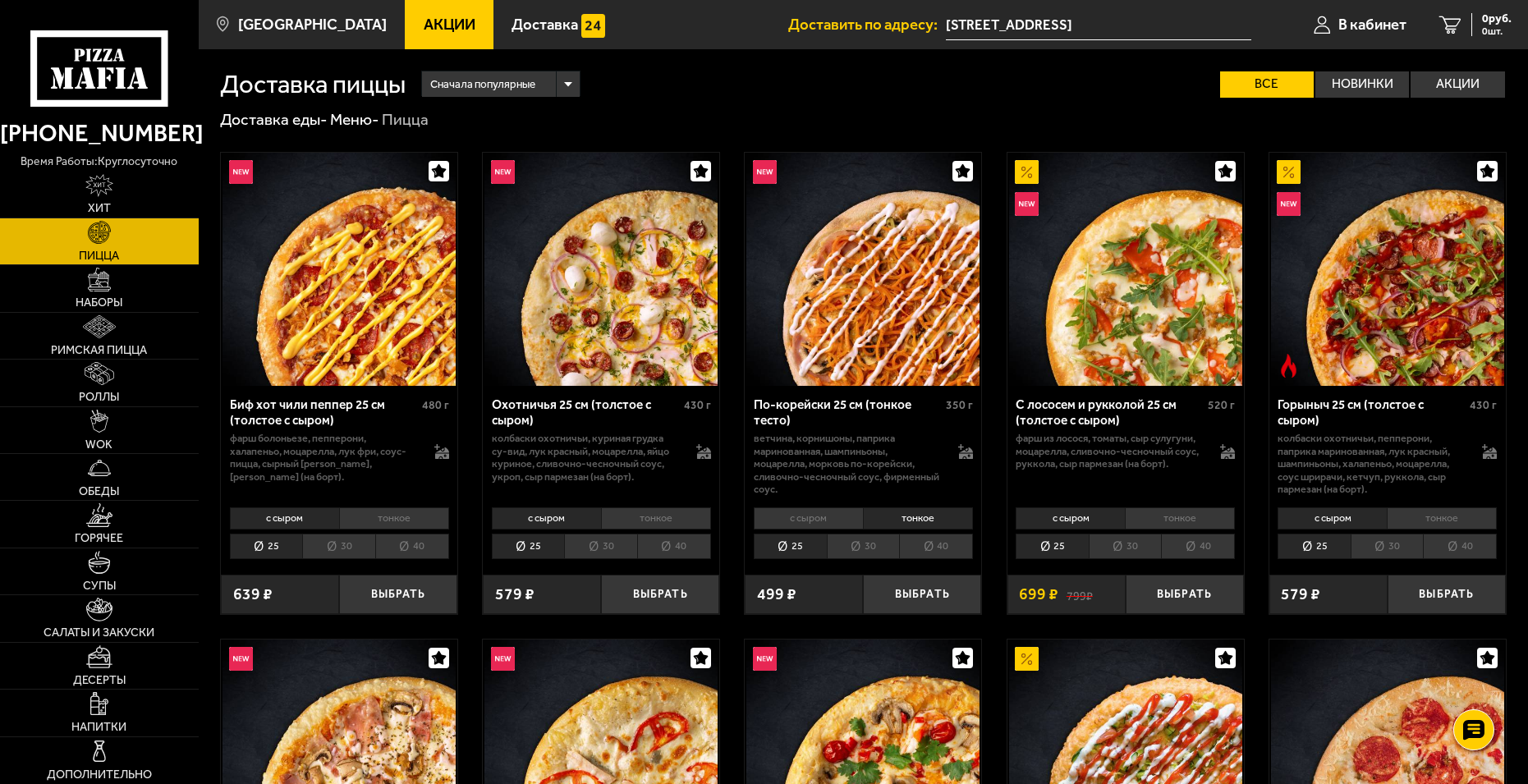
click at [820, 518] on li "с сыром" at bounding box center [808, 518] width 109 height 23
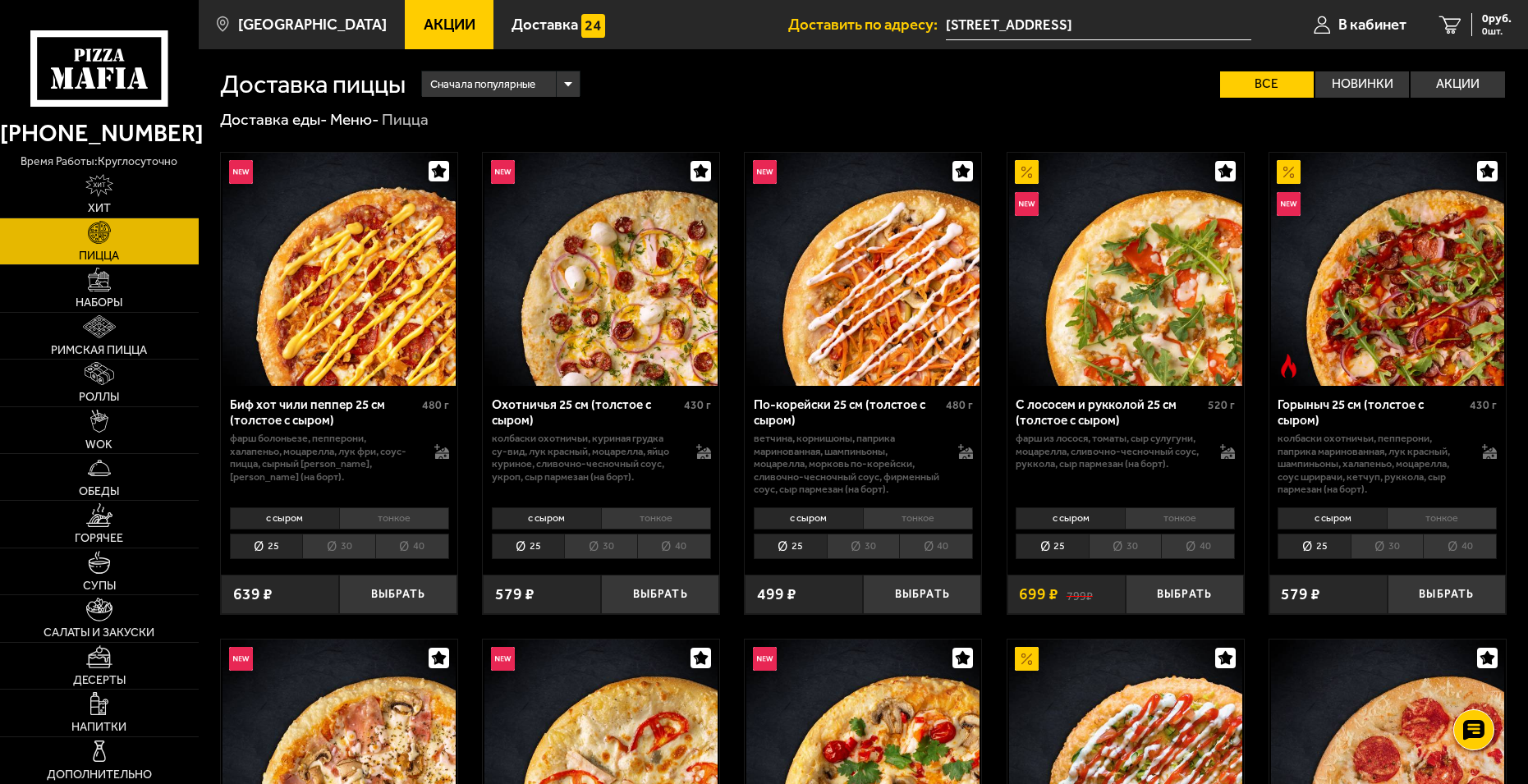
click at [888, 515] on li "тонкое" at bounding box center [917, 518] width 110 height 23
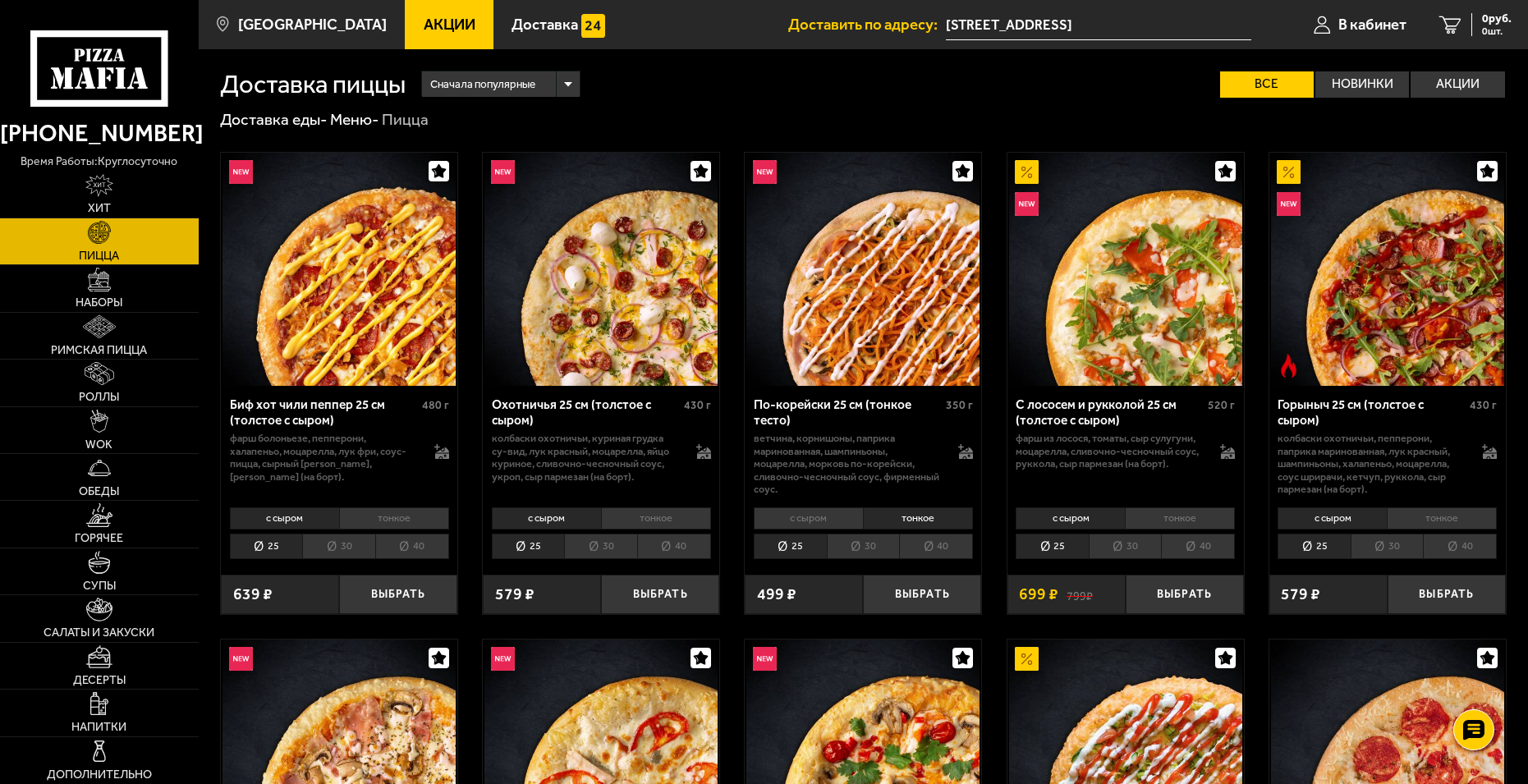
click at [821, 518] on li "с сыром" at bounding box center [808, 518] width 109 height 23
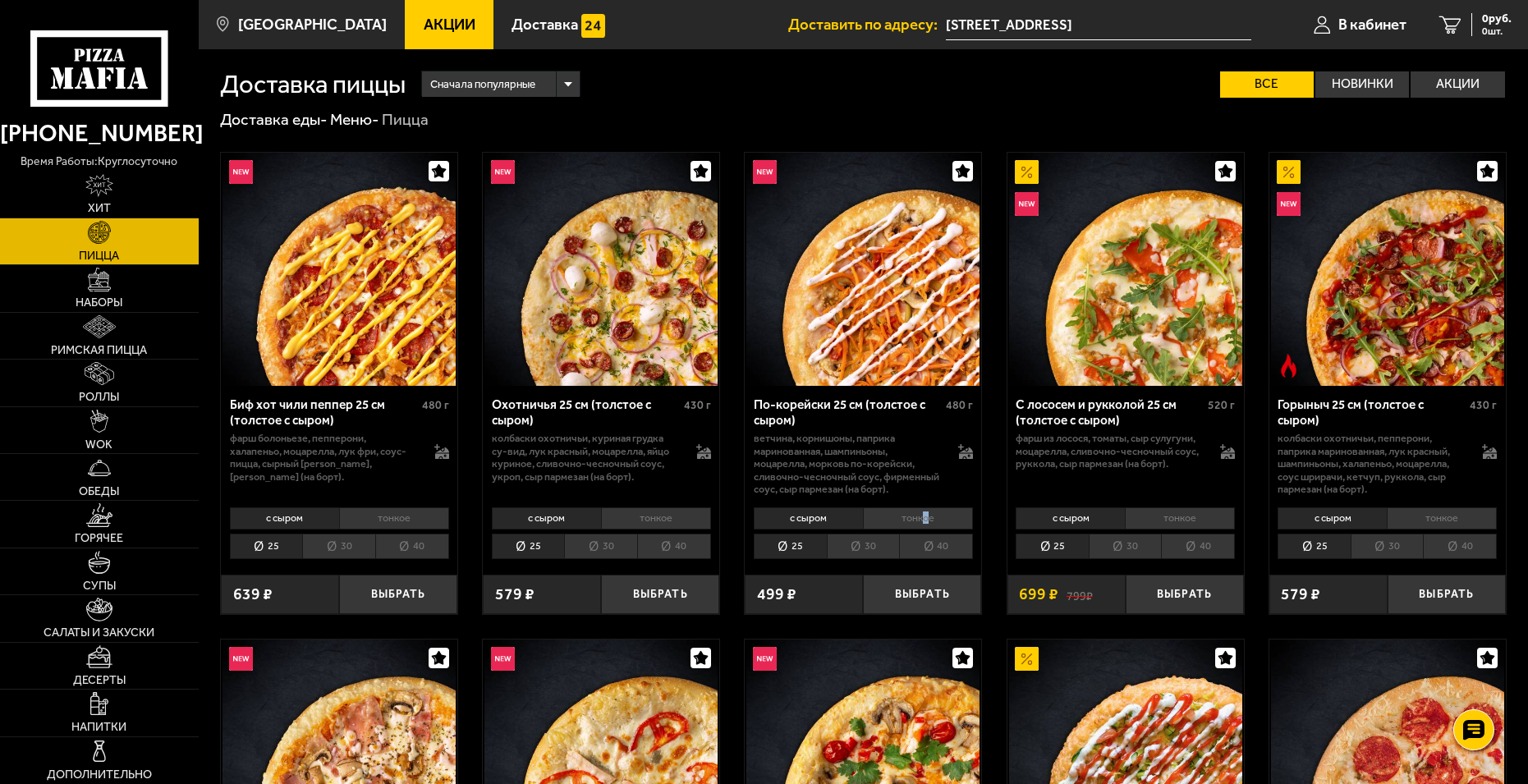
click at [926, 515] on li "тонкое" at bounding box center [917, 518] width 110 height 23
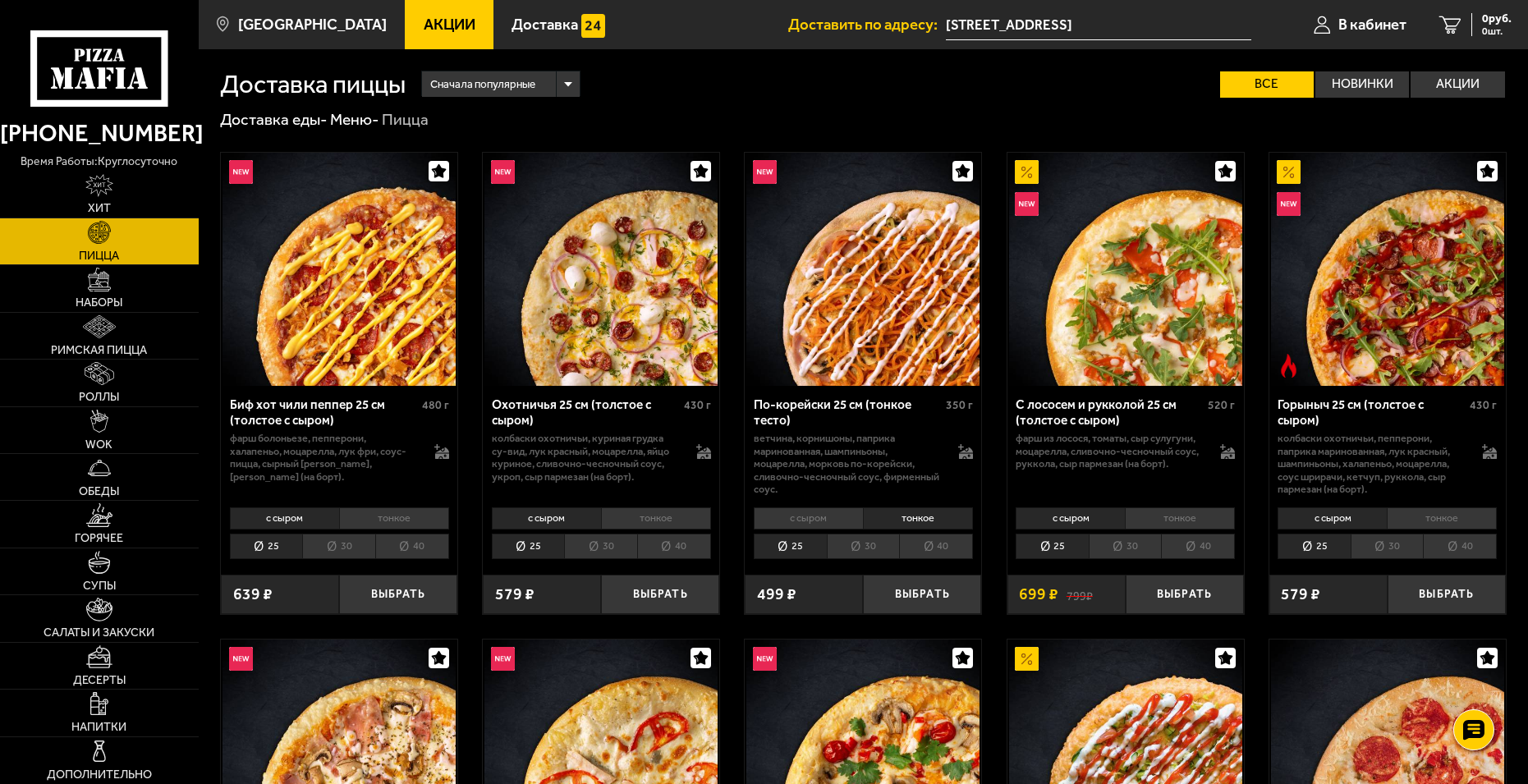
click at [842, 516] on li "с сыром" at bounding box center [808, 518] width 109 height 23
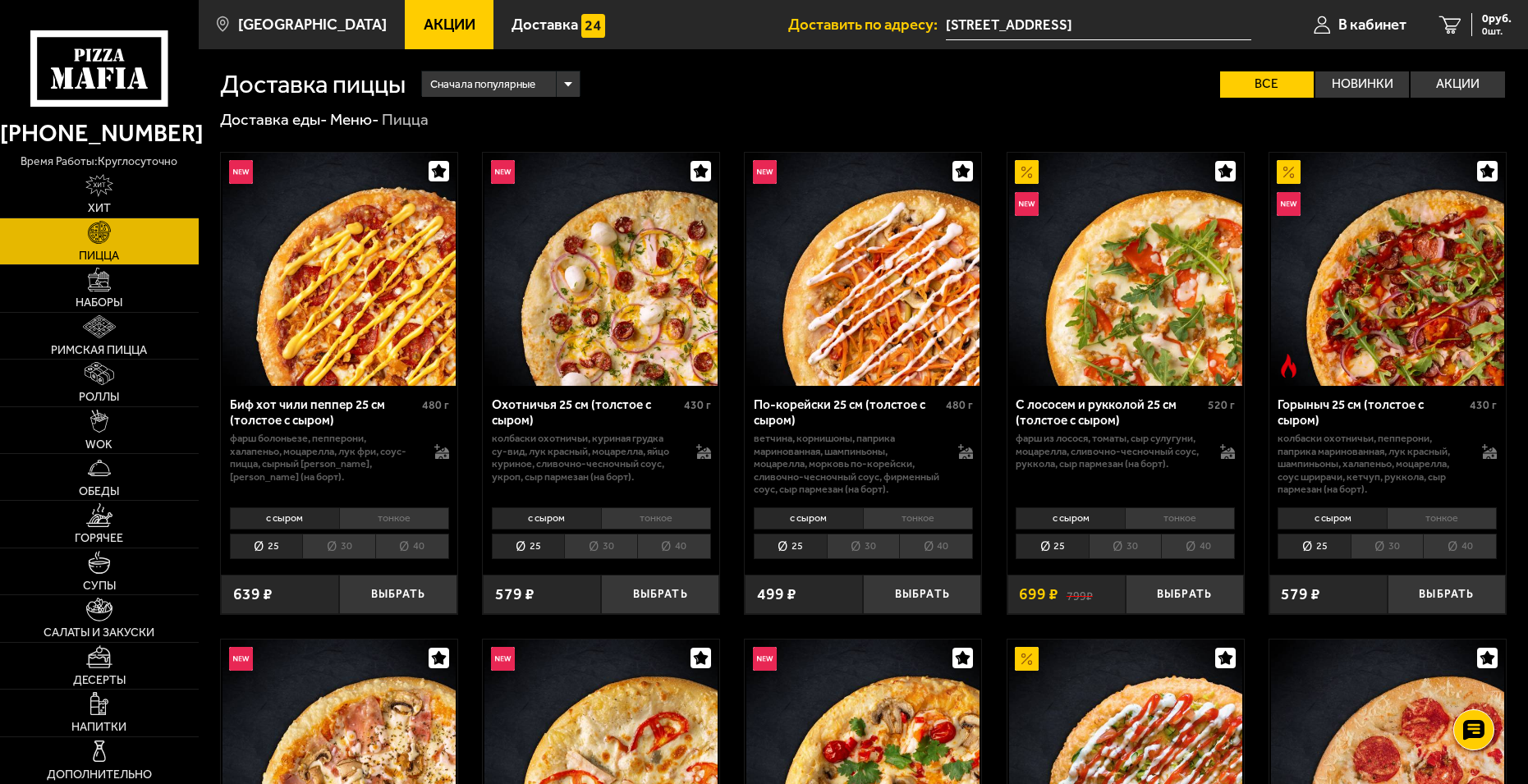
drag, startPoint x: 837, startPoint y: 83, endPoint x: 835, endPoint y: 106, distance: 23.1
click at [838, 83] on div "Сначала популярные Все Новинки Акции Пожелания Острое блюдо Вегетарианское блюд…" at bounding box center [956, 84] width 1101 height 27
